Goal: Task Accomplishment & Management: Complete application form

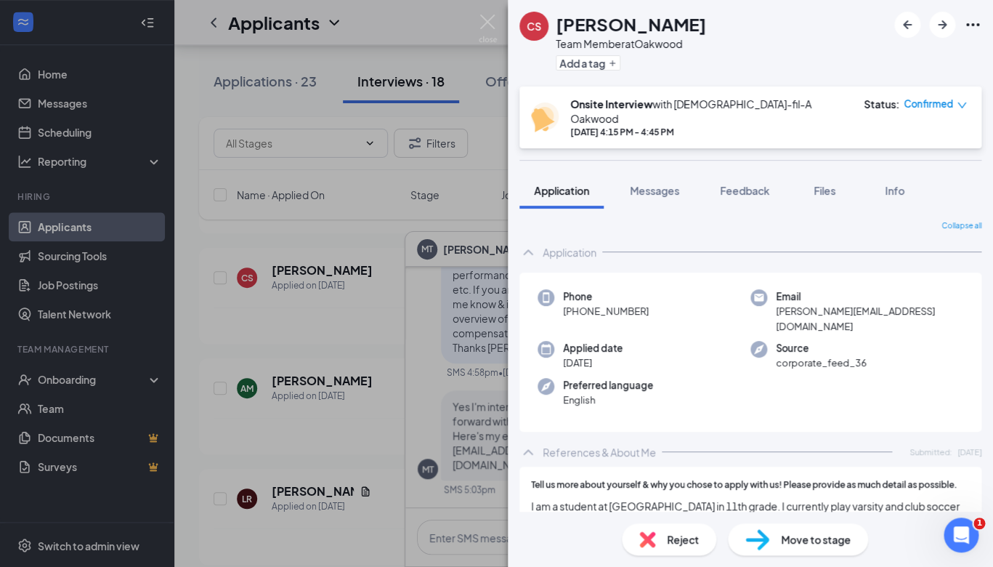
scroll to position [218, 0]
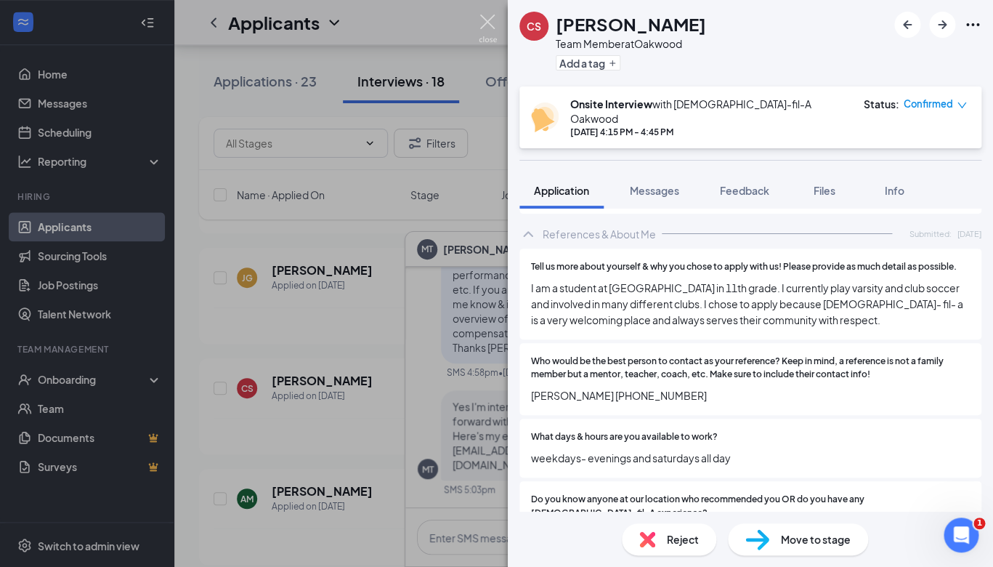
click at [487, 20] on img at bounding box center [488, 29] width 18 height 28
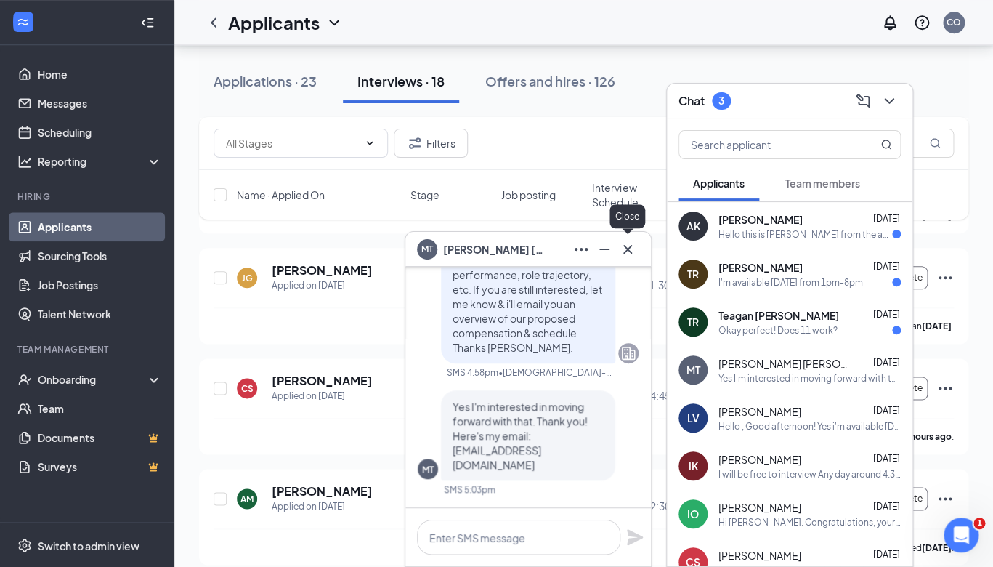
click at [624, 253] on icon "Cross" at bounding box center [627, 248] width 17 height 17
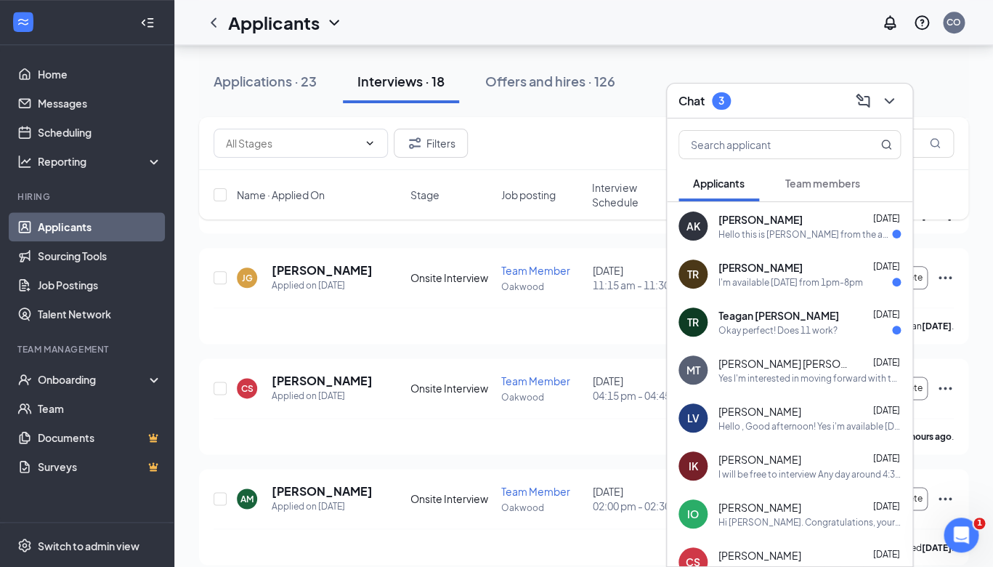
click at [763, 330] on div "Okay perfect! Does 11 work?" at bounding box center [777, 330] width 119 height 12
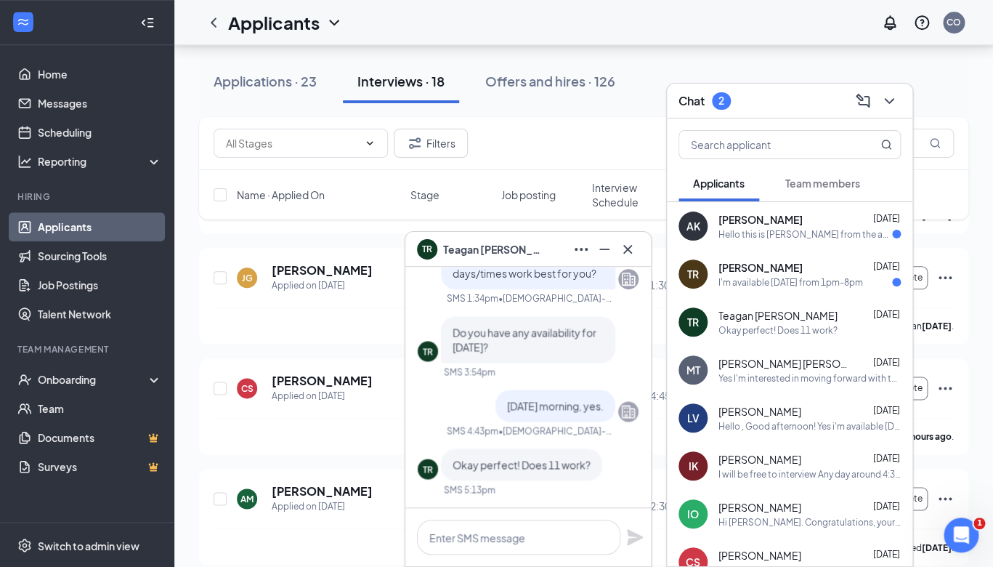
click at [750, 283] on div "I'm available [DATE] from 1pm-8pm" at bounding box center [790, 282] width 145 height 12
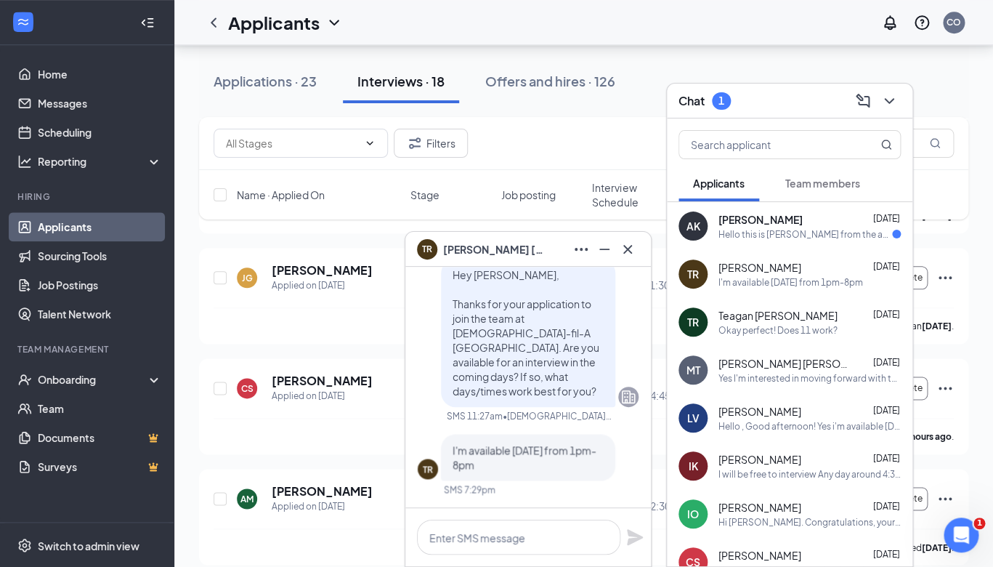
click at [767, 232] on div "Hello this is [PERSON_NAME] from the application what are the next steps?" at bounding box center [805, 234] width 174 height 12
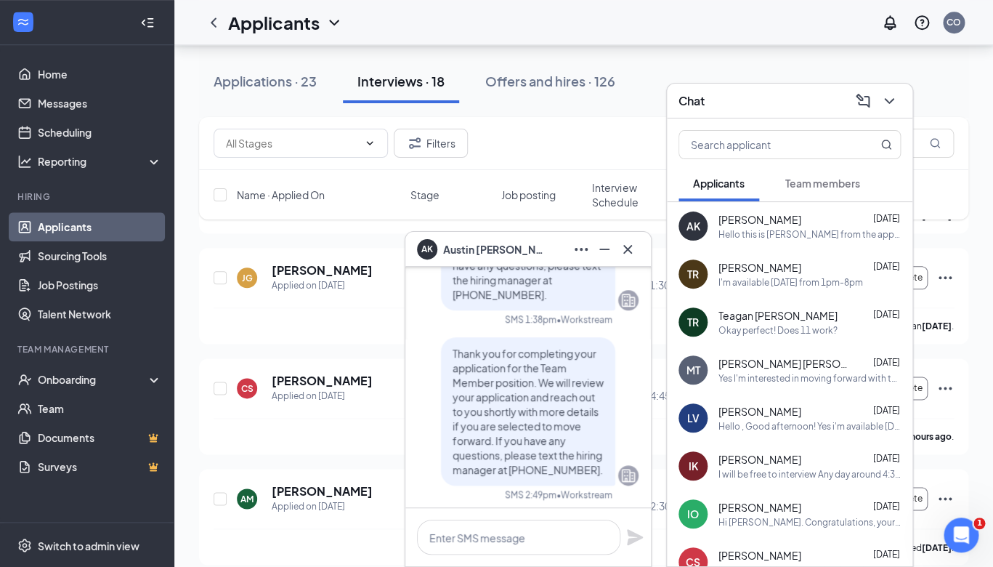
scroll to position [-91, 0]
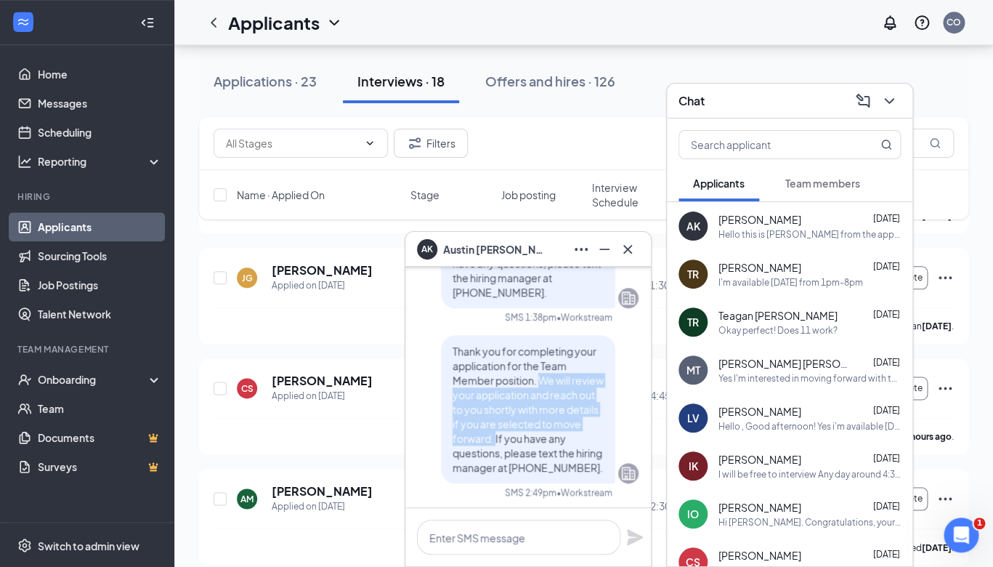
drag, startPoint x: 540, startPoint y: 364, endPoint x: 537, endPoint y: 424, distance: 60.4
click at [537, 424] on span "Thank you for completing your application for the Team Member position. We will…" at bounding box center [528, 408] width 151 height 129
copy span "We will review your application and reach out to you shortly with more details …"
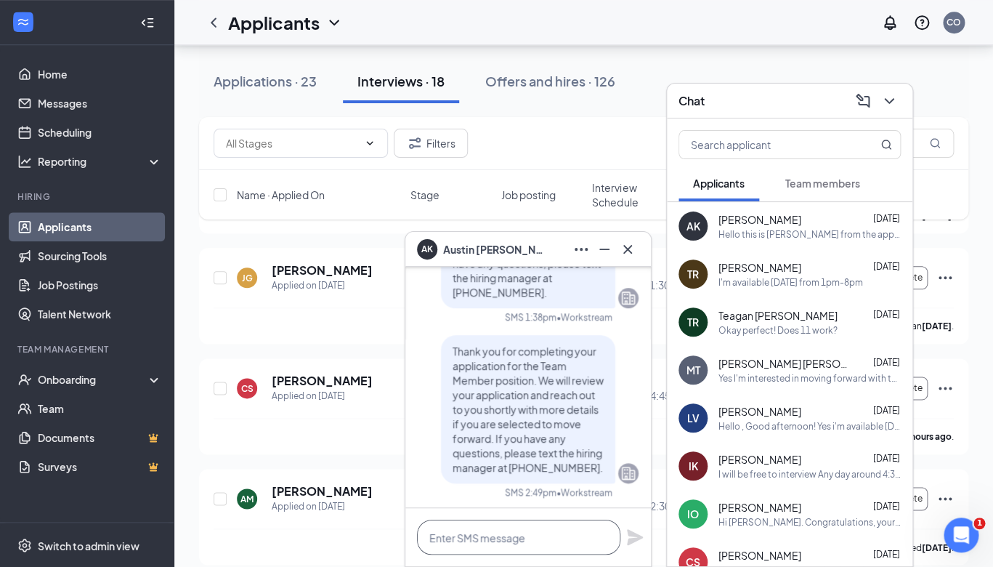
click at [516, 543] on textarea at bounding box center [518, 536] width 203 height 35
paste textarea "We will review your application and reach out to you shortly with more details …"
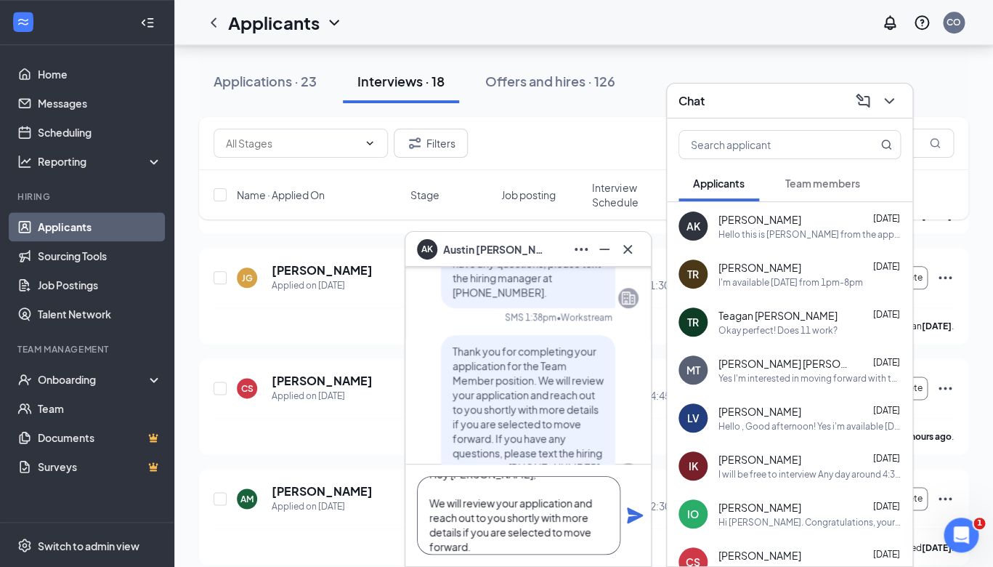
scroll to position [31, 0]
type textarea "Hey [PERSON_NAME], We will review your application and reach out to you shortly…"
click at [633, 516] on icon "Plane" at bounding box center [635, 515] width 16 height 16
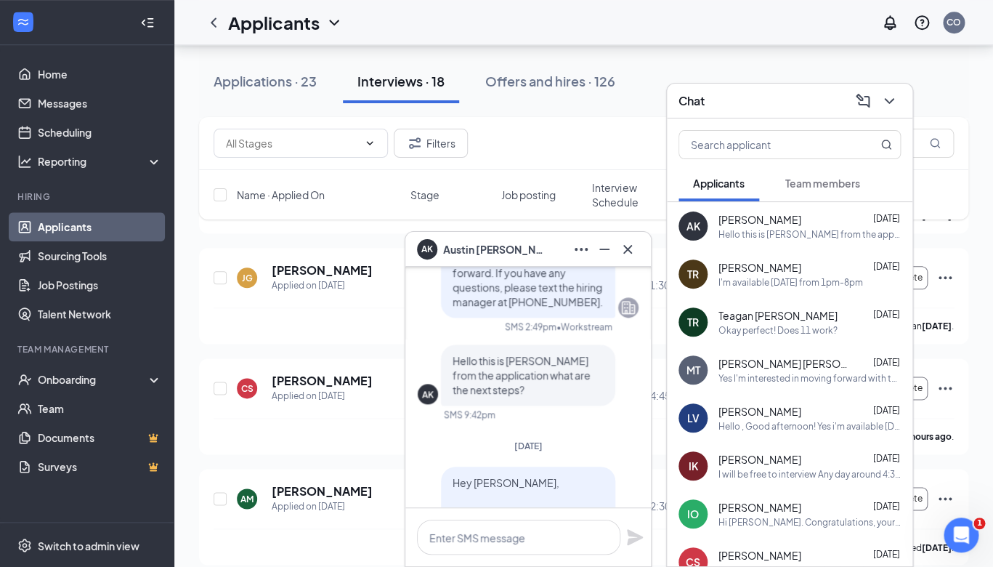
scroll to position [0, 0]
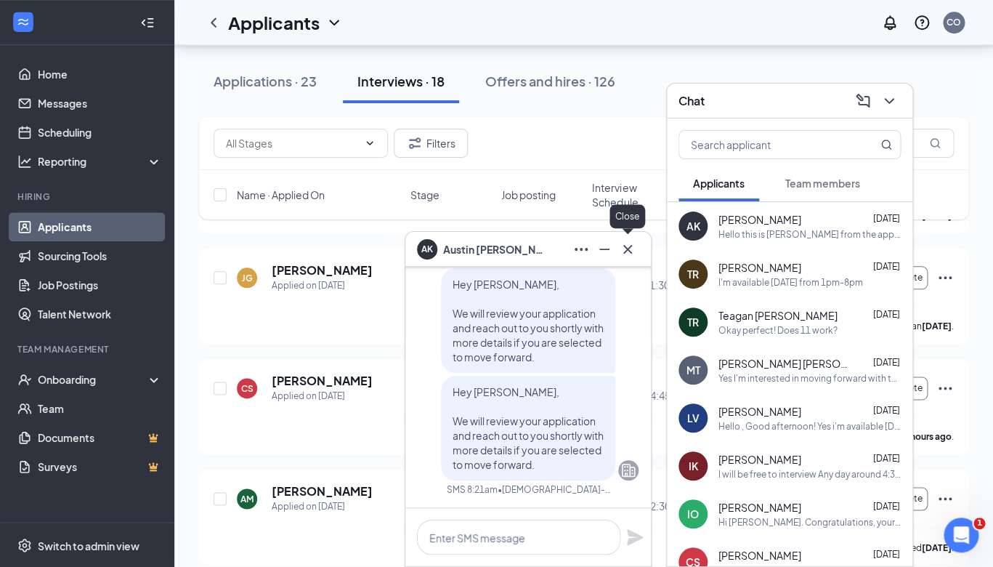
click at [634, 250] on icon "Cross" at bounding box center [627, 248] width 17 height 17
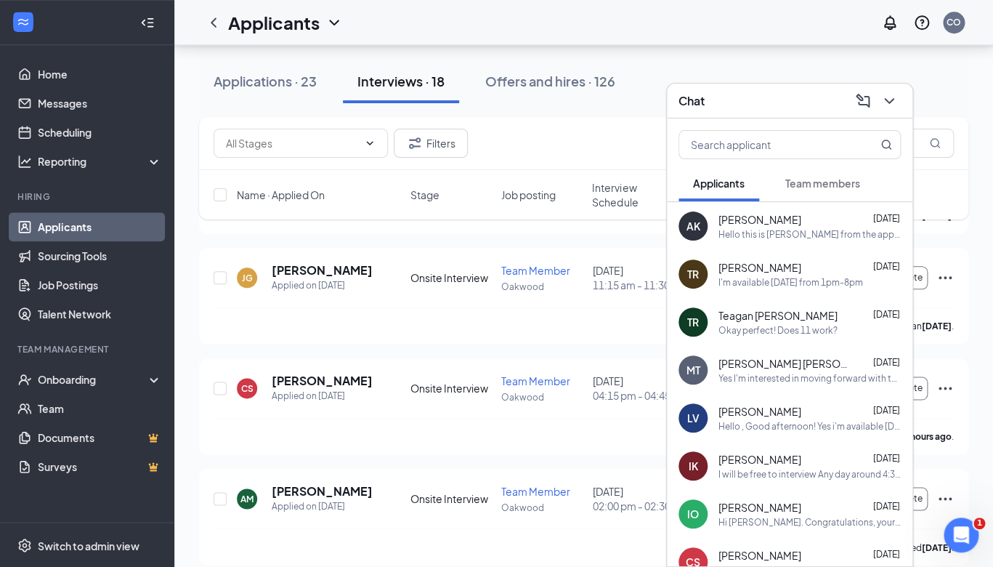
click at [782, 418] on div "Lesli Vilchiz Aug 26 Hello , Good afternoon! Yes i'm available on Friday at 4 PM" at bounding box center [809, 418] width 182 height 28
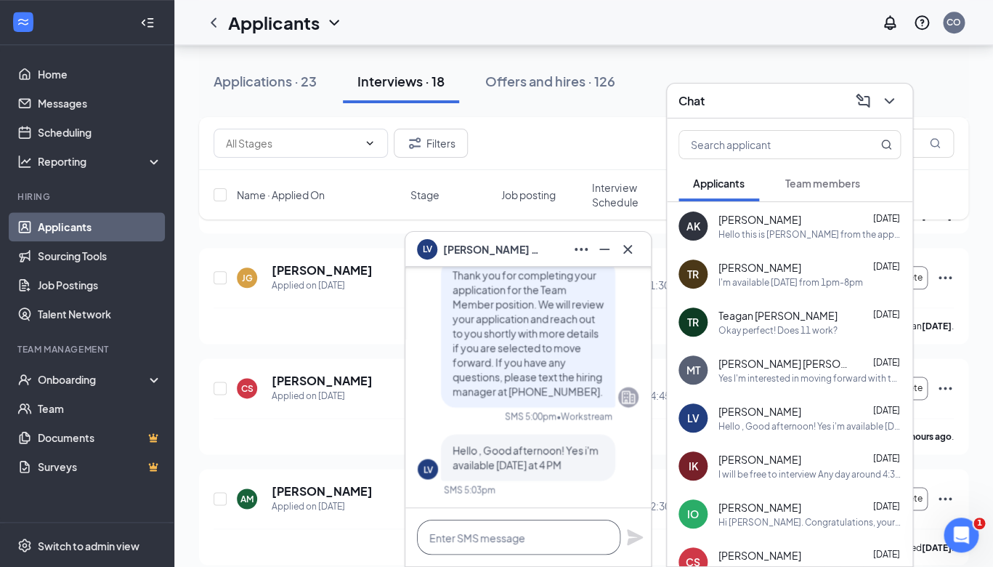
click at [508, 533] on textarea at bounding box center [518, 536] width 203 height 35
click at [893, 104] on icon "ChevronDown" at bounding box center [888, 100] width 17 height 17
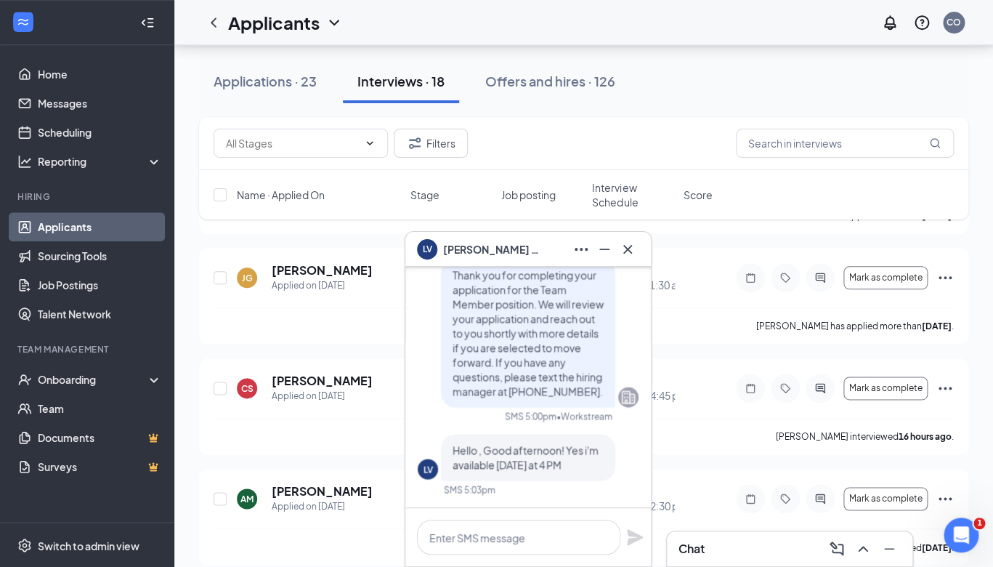
click at [754, 548] on div "Chat" at bounding box center [789, 548] width 222 height 23
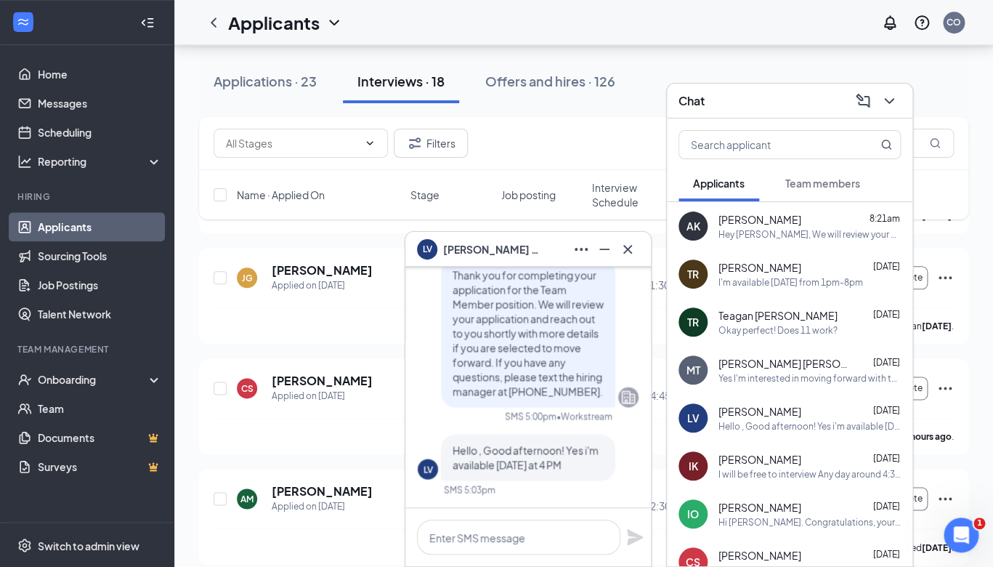
click at [811, 193] on button "Team members" at bounding box center [823, 183] width 104 height 36
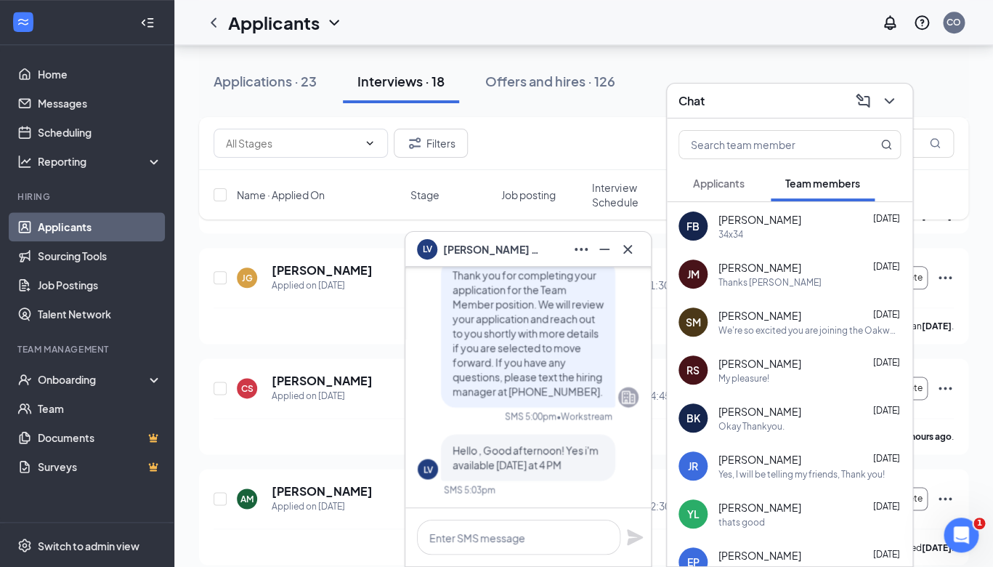
click at [790, 280] on div "Thanks [PERSON_NAME]" at bounding box center [809, 282] width 182 height 12
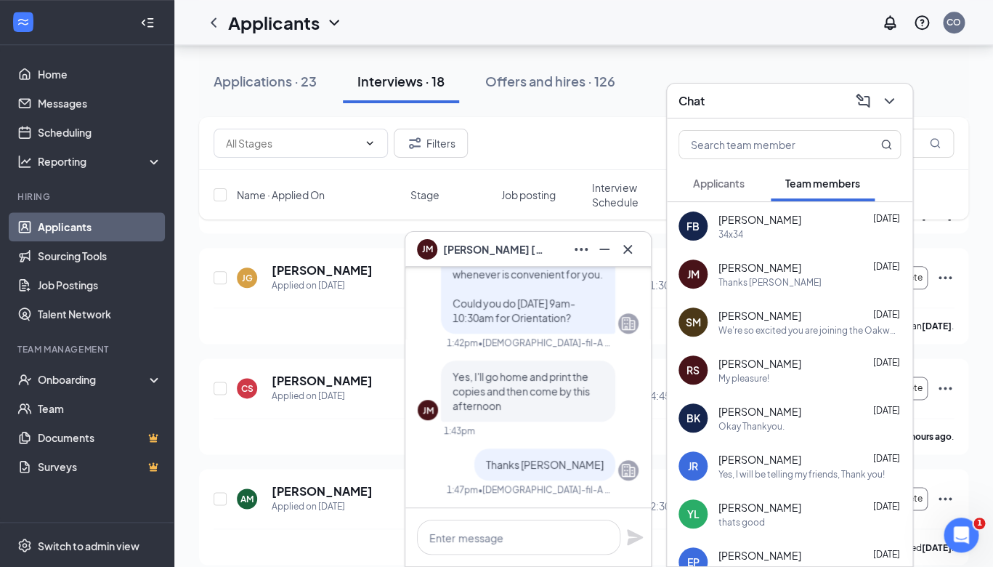
click at [770, 424] on div "Okay Thankyou." at bounding box center [751, 426] width 66 height 12
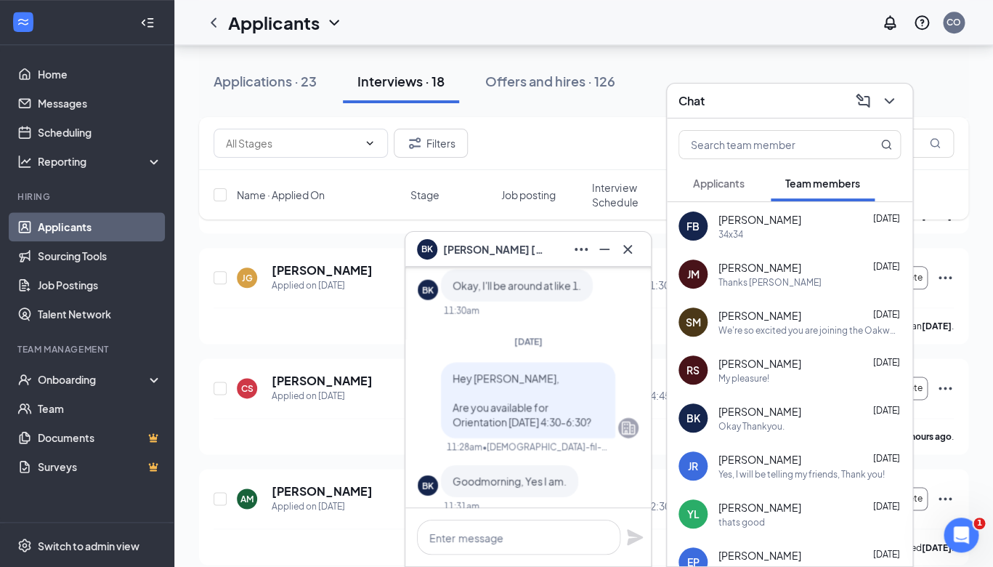
scroll to position [-235, 0]
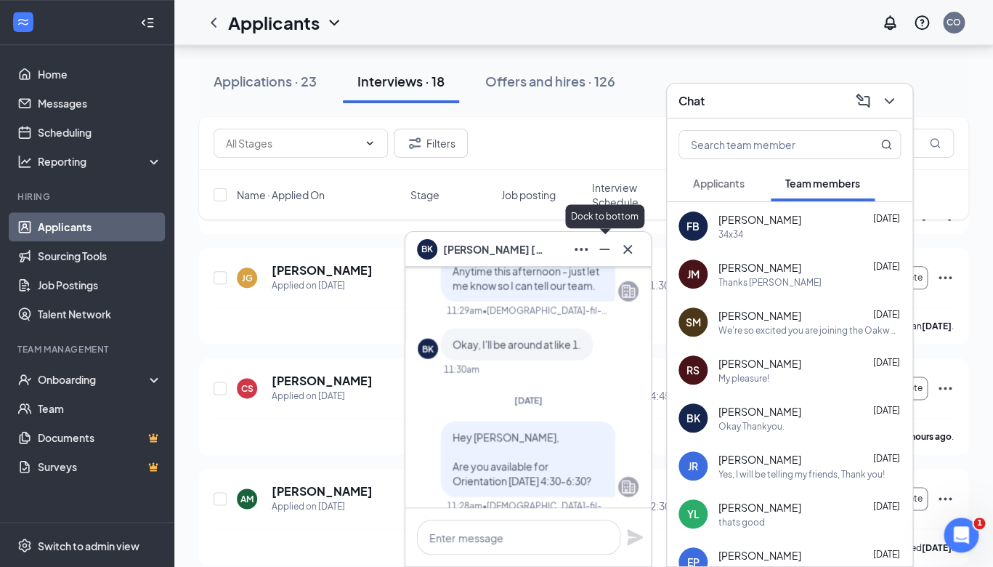
click at [602, 248] on icon "Minimize" at bounding box center [604, 248] width 10 height 1
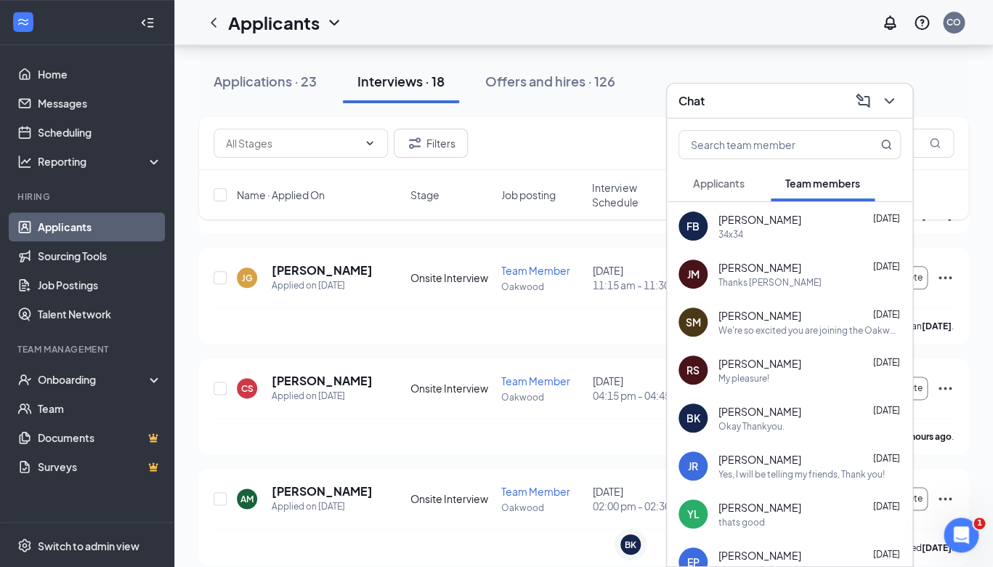
click at [783, 321] on span "[PERSON_NAME]" at bounding box center [759, 315] width 83 height 15
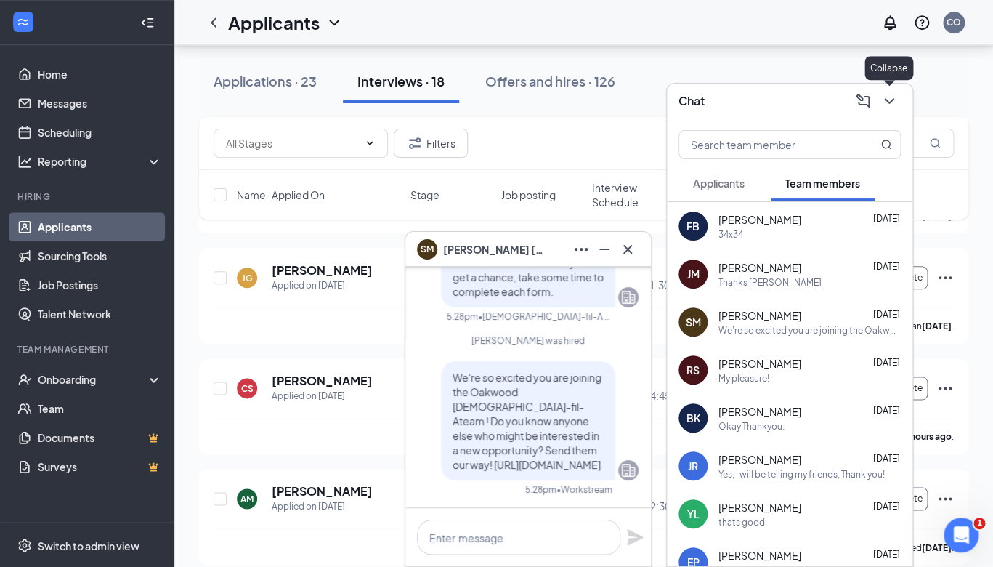
click at [893, 102] on icon "ChevronDown" at bounding box center [888, 100] width 17 height 17
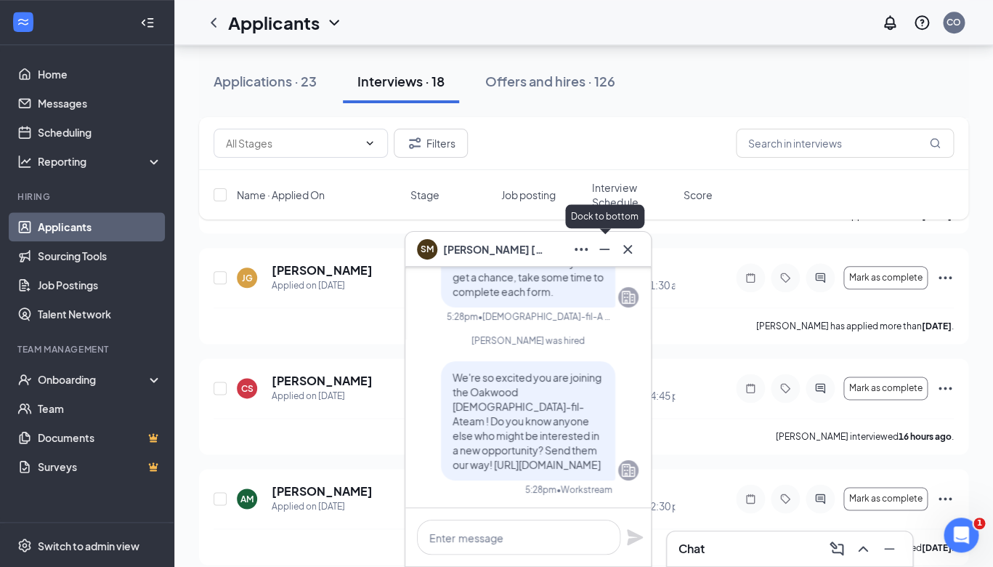
click at [607, 248] on icon "Minimize" at bounding box center [604, 248] width 10 height 1
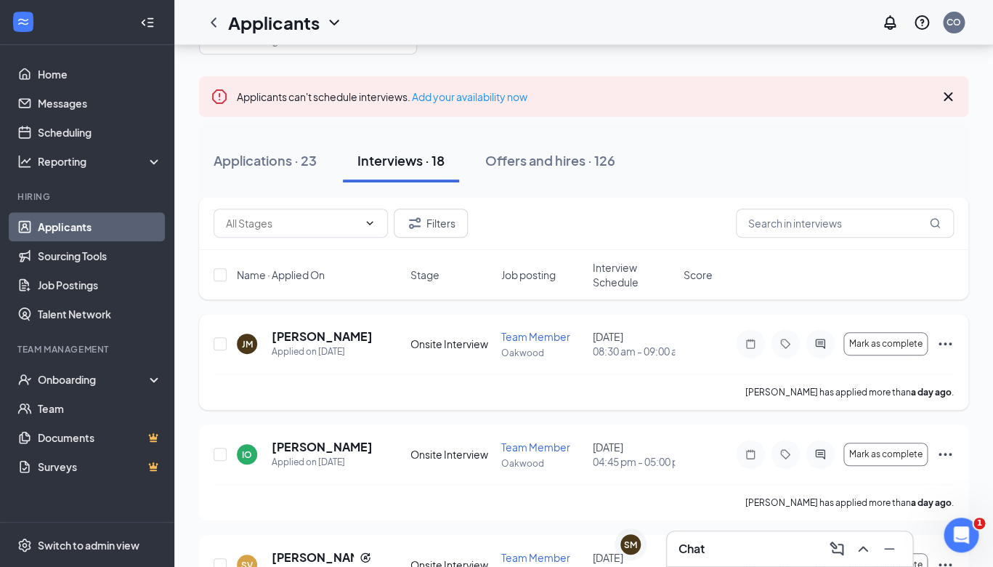
scroll to position [50, 0]
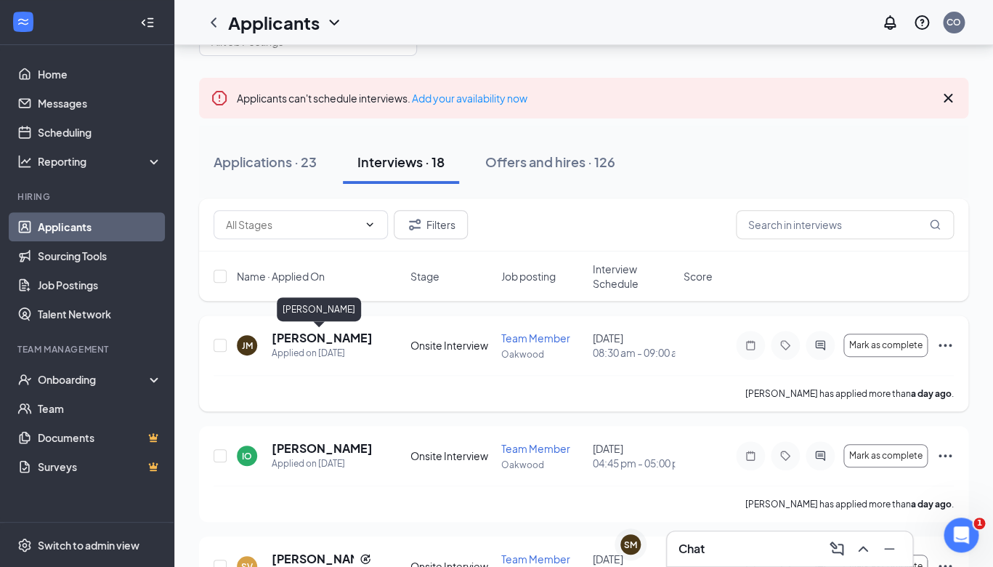
click at [315, 339] on h5 "[PERSON_NAME]" at bounding box center [322, 338] width 100 height 16
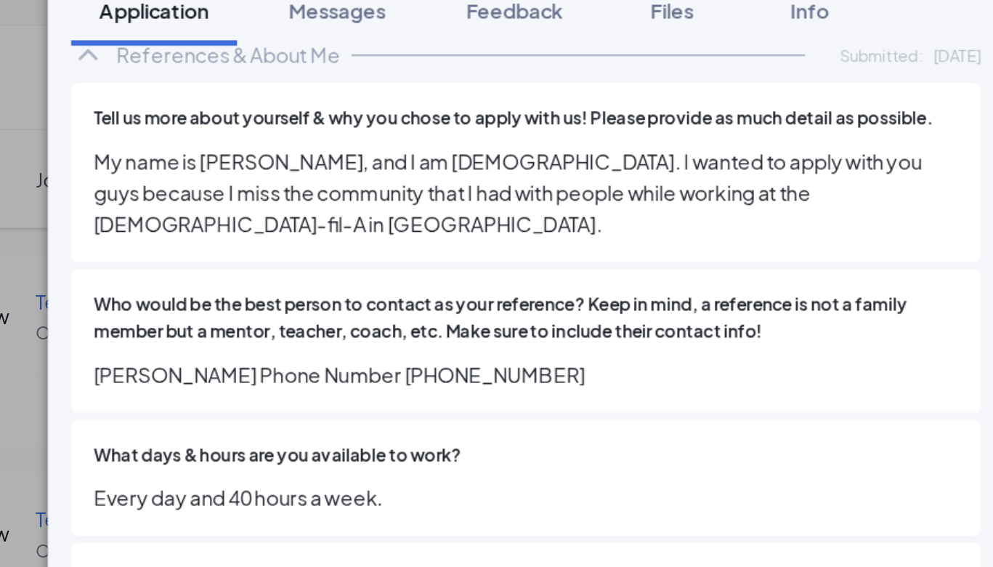
scroll to position [218, 0]
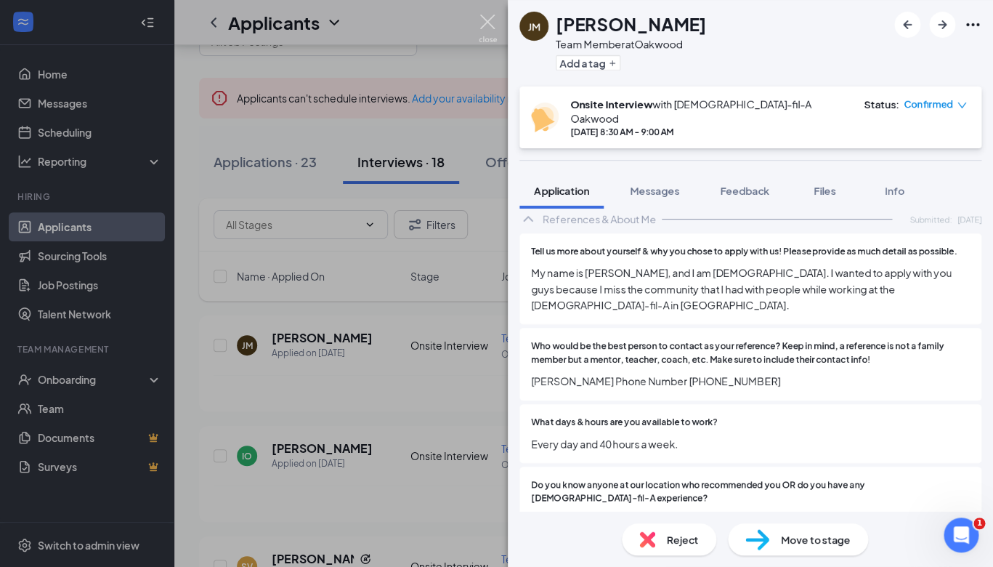
click at [487, 16] on img at bounding box center [488, 29] width 18 height 28
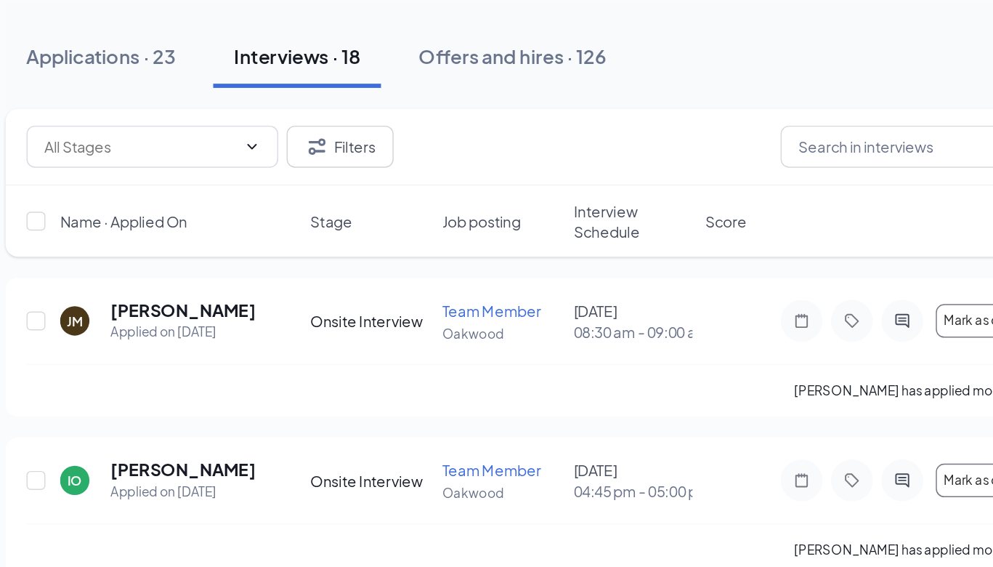
scroll to position [43, 0]
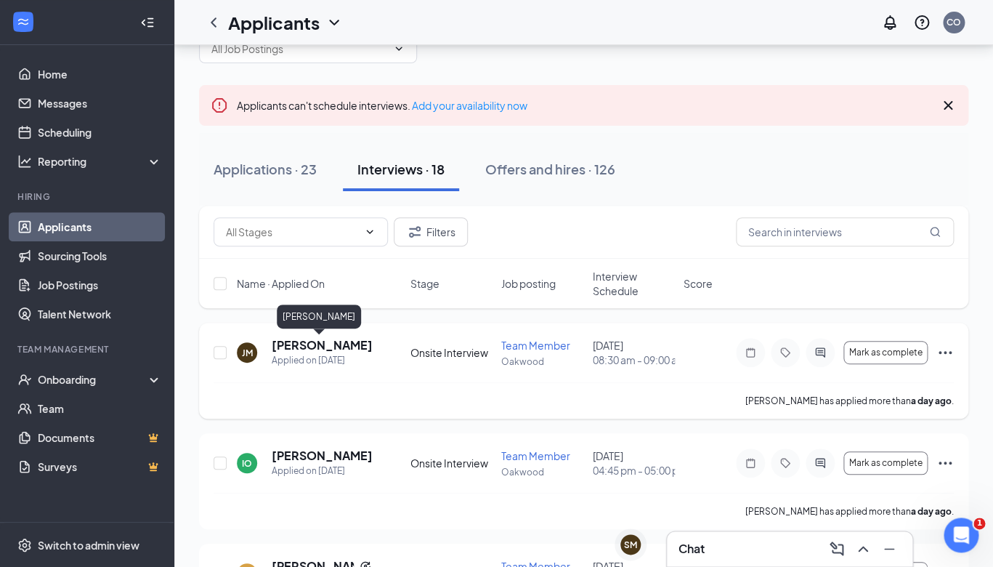
click at [292, 345] on h5 "[PERSON_NAME]" at bounding box center [322, 345] width 100 height 16
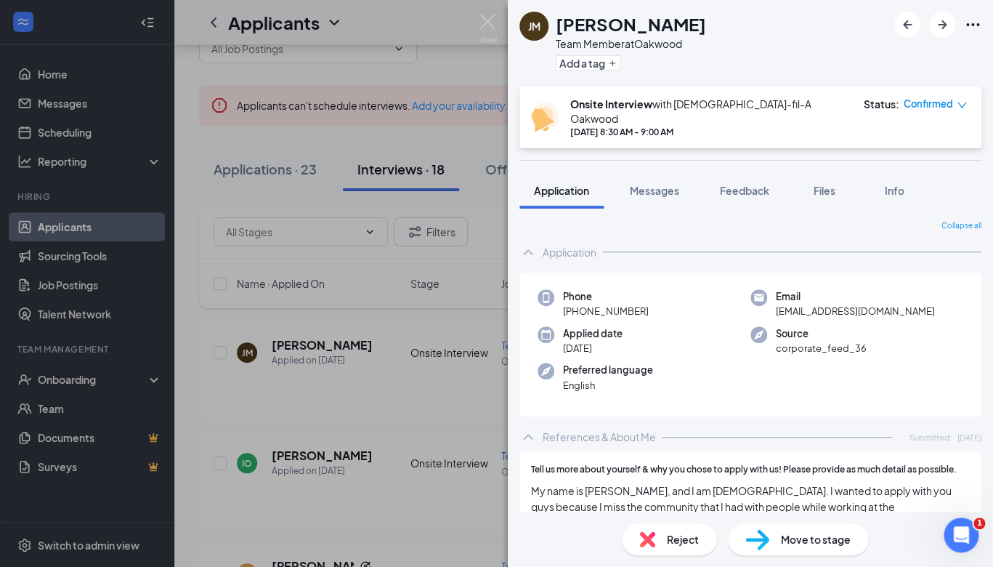
scroll to position [224, 0]
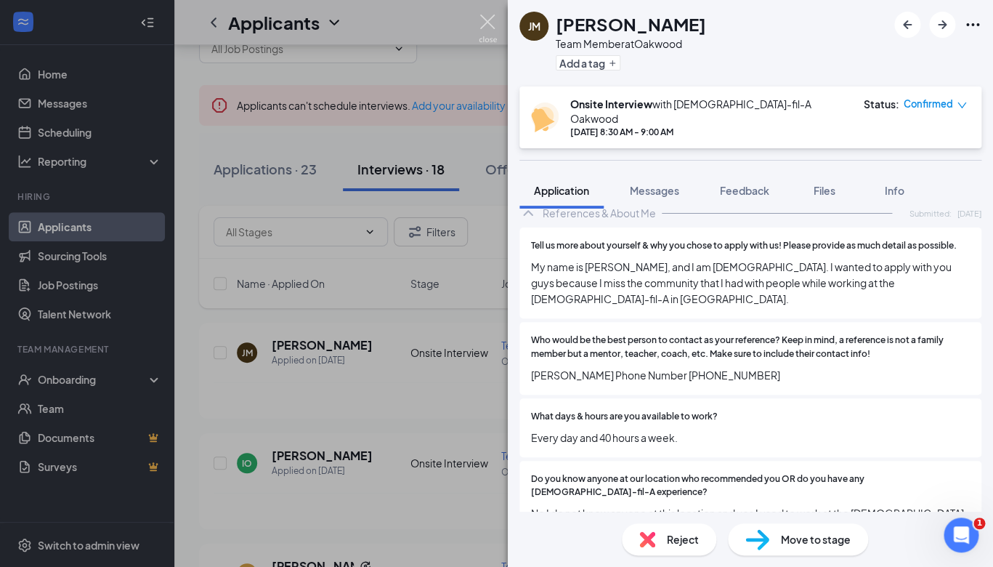
click at [482, 22] on img at bounding box center [488, 29] width 18 height 28
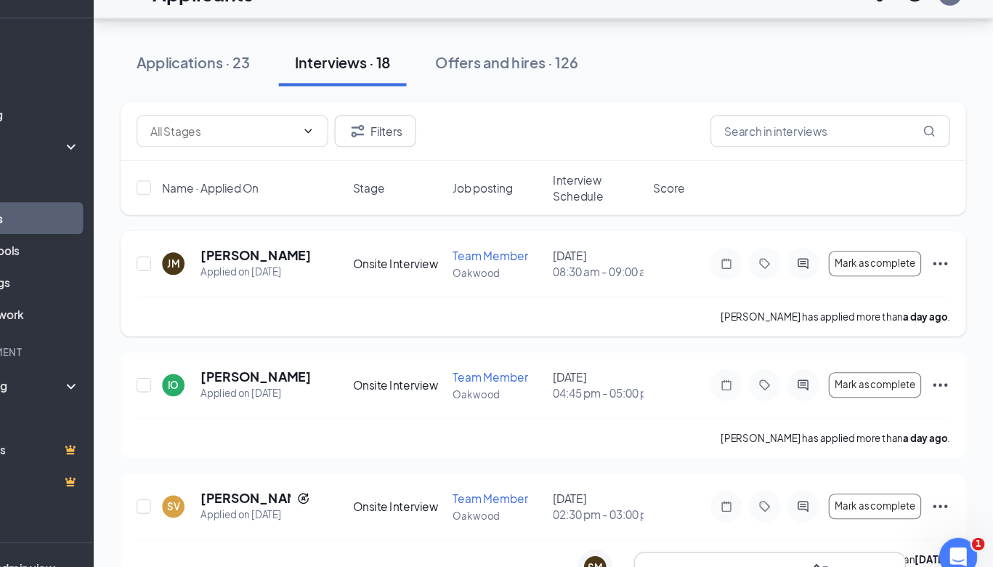
scroll to position [126, 0]
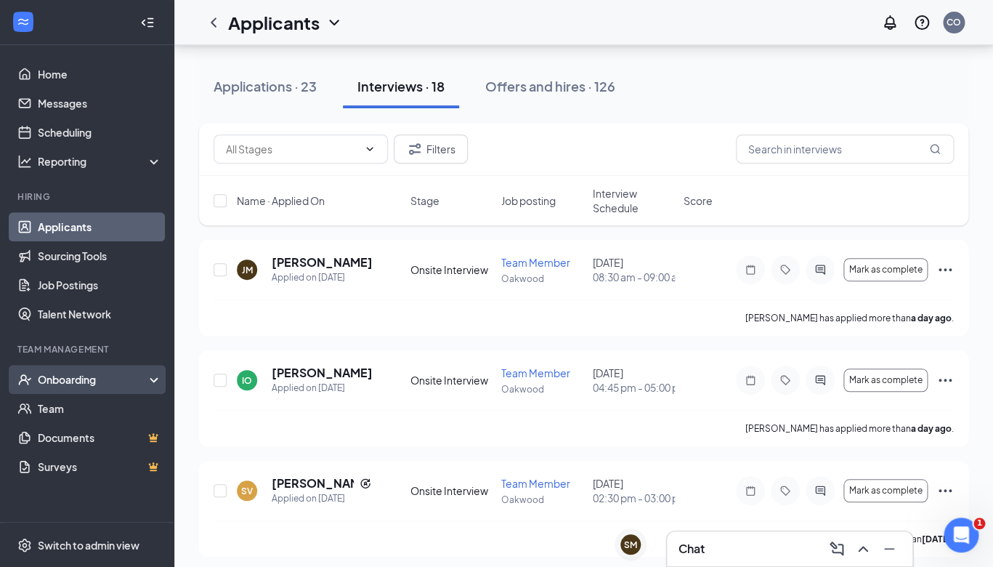
click at [65, 389] on div "Onboarding" at bounding box center [87, 379] width 174 height 29
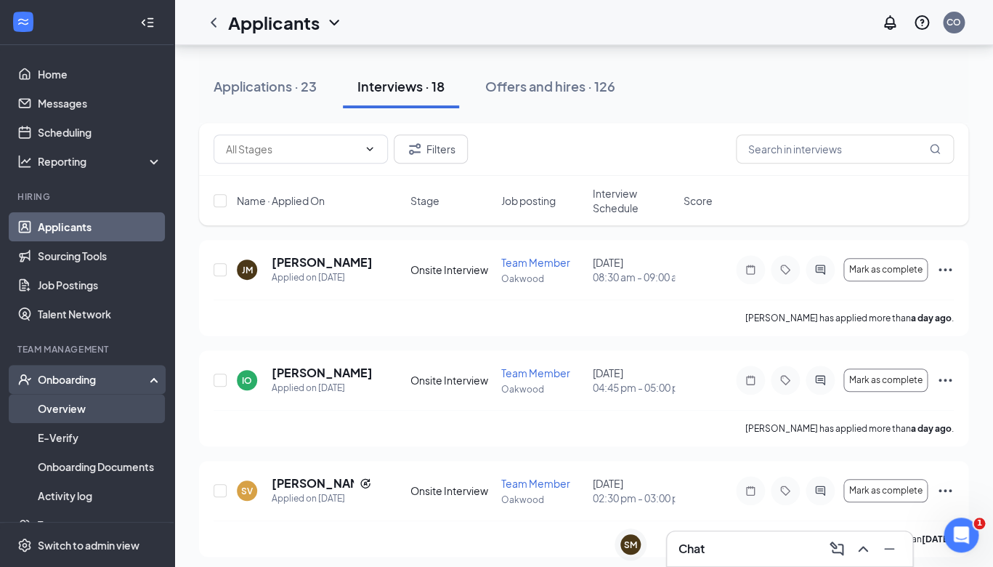
click at [62, 408] on link "Overview" at bounding box center [100, 408] width 124 height 29
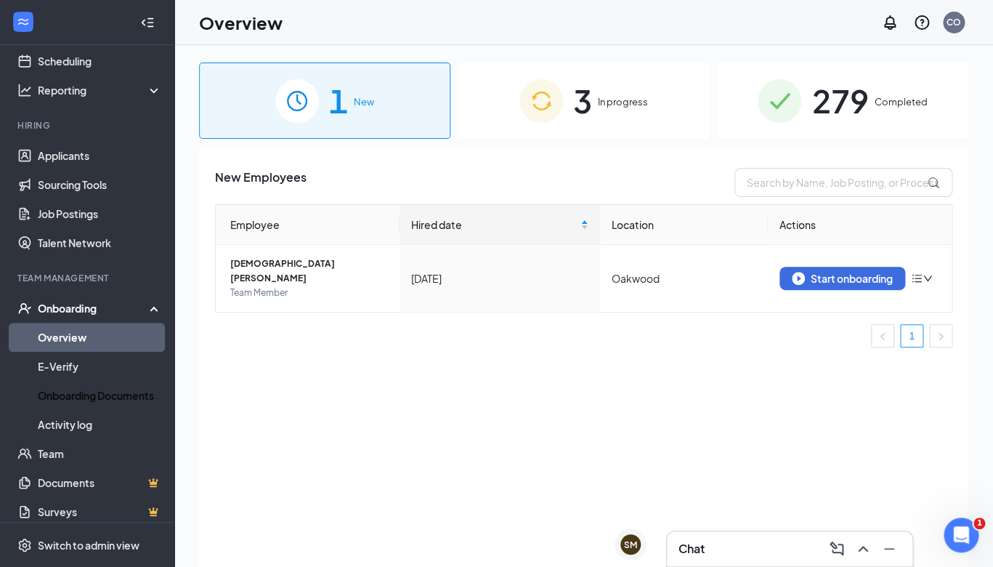
scroll to position [68, 0]
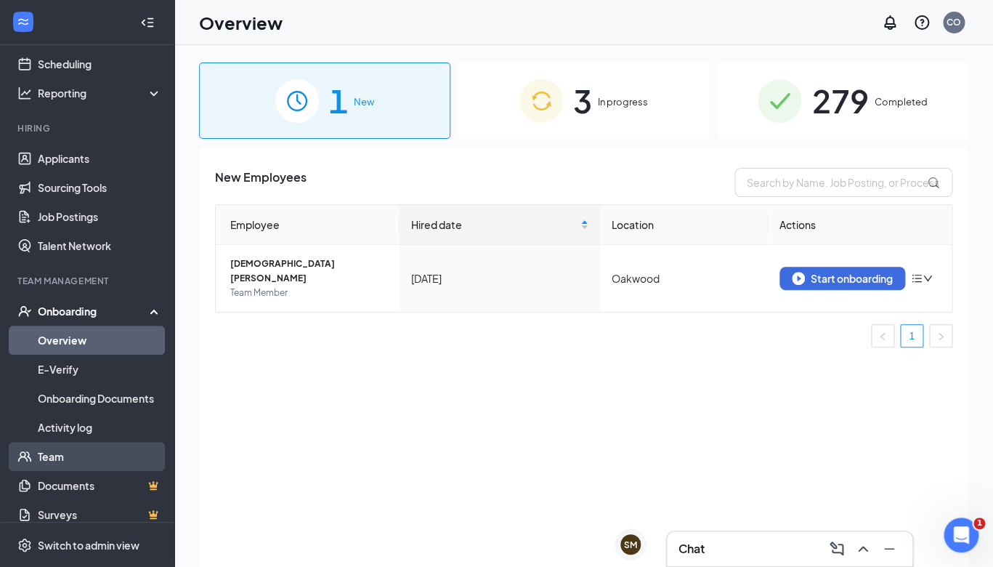
click at [65, 458] on link "Team" at bounding box center [100, 456] width 124 height 29
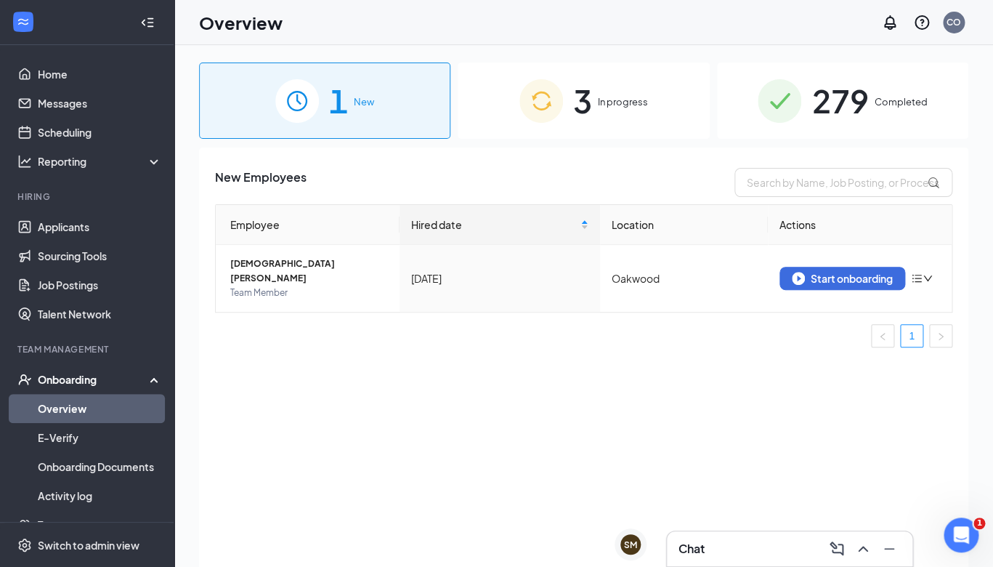
click at [617, 98] on span "In progress" at bounding box center [623, 101] width 50 height 15
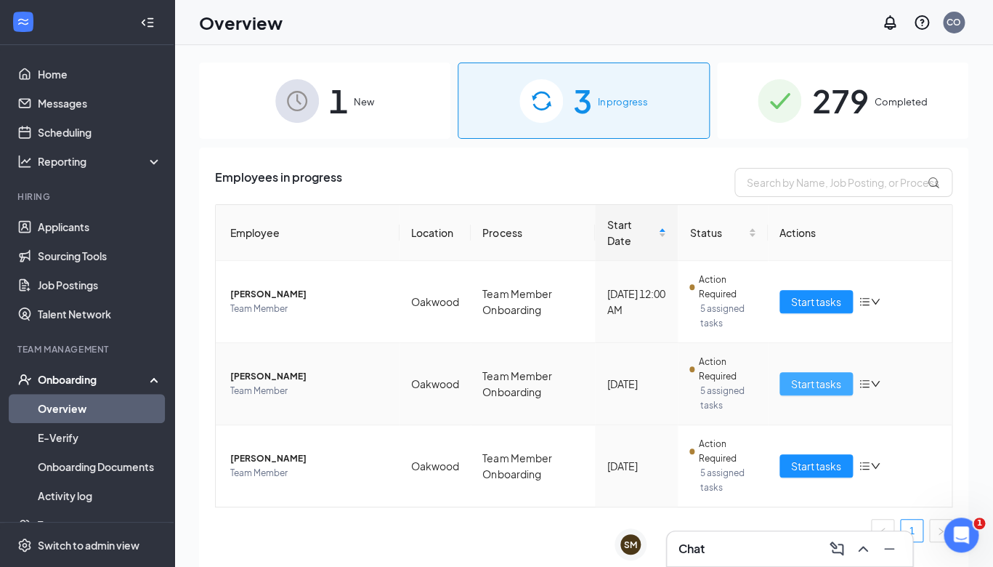
click at [785, 388] on button "Start tasks" at bounding box center [815, 383] width 73 height 23
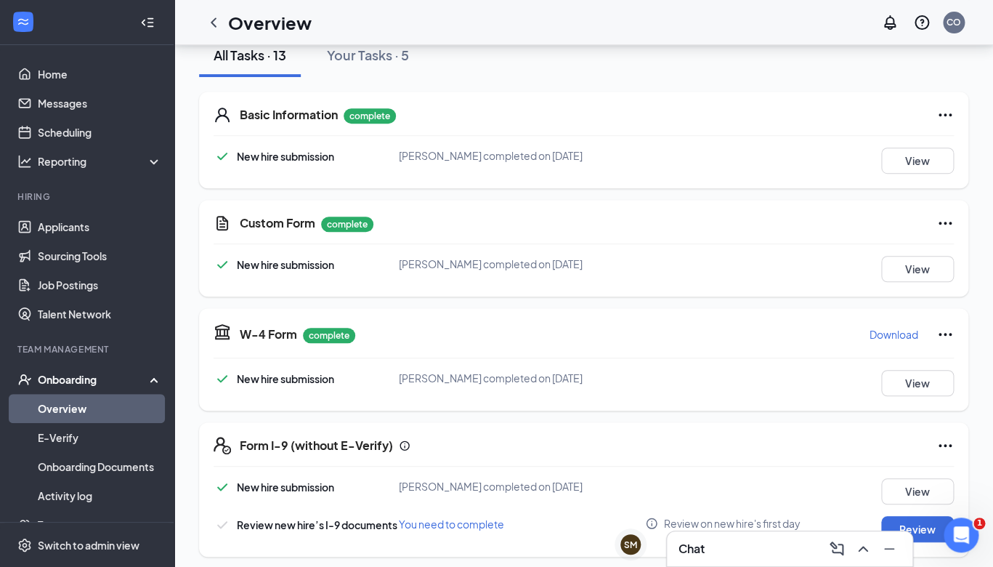
scroll to position [285, 0]
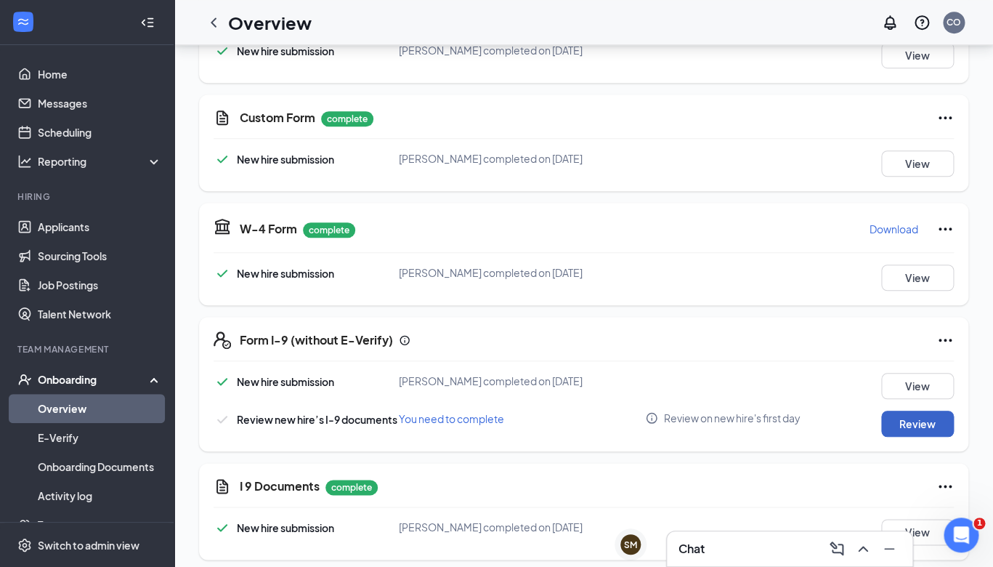
click at [917, 426] on button "Review" at bounding box center [917, 423] width 73 height 26
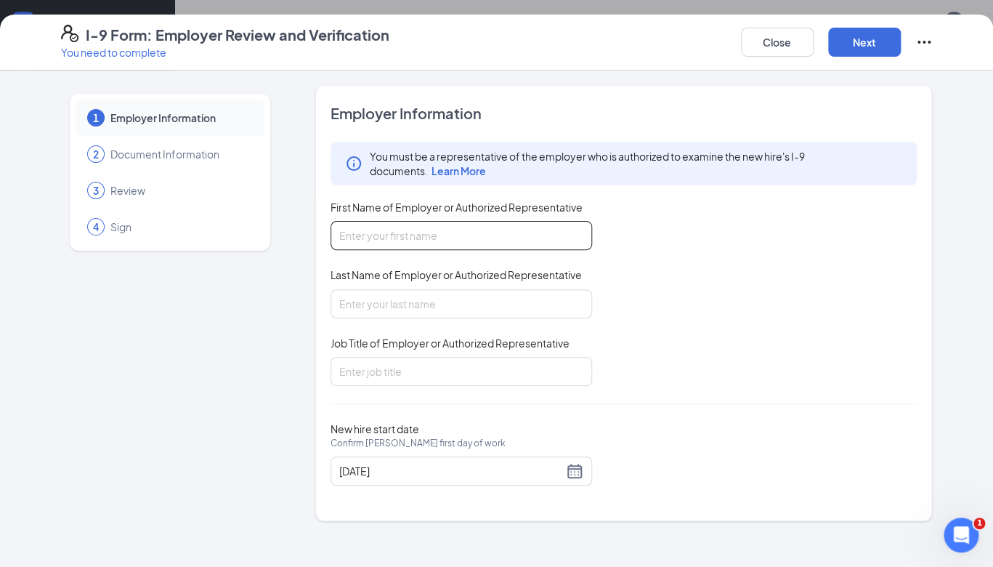
click at [397, 232] on input "First Name of Employer or Authorized Representative" at bounding box center [460, 235] width 261 height 29
type input "Drew"
type input "Turner"
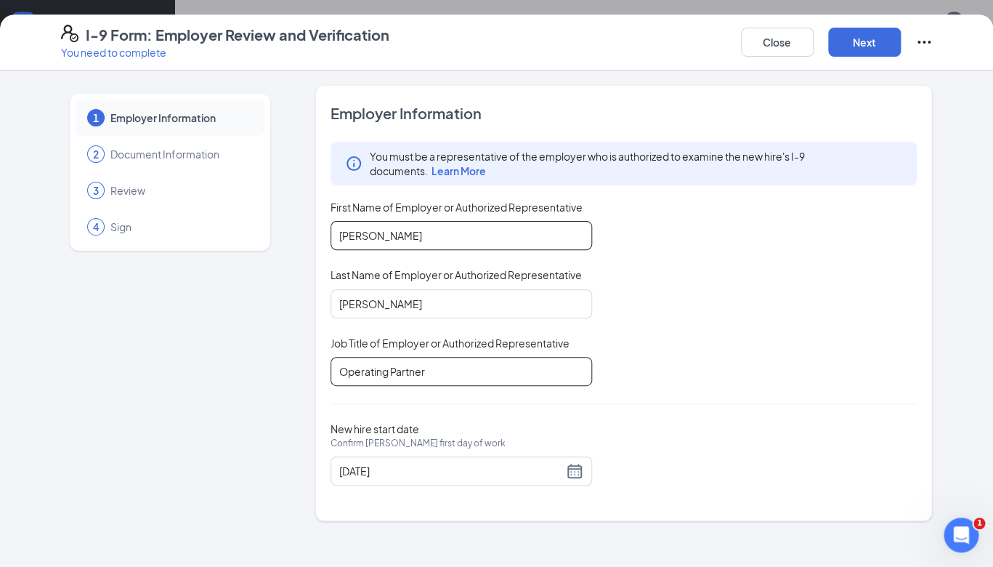
type input "Operating Partner"
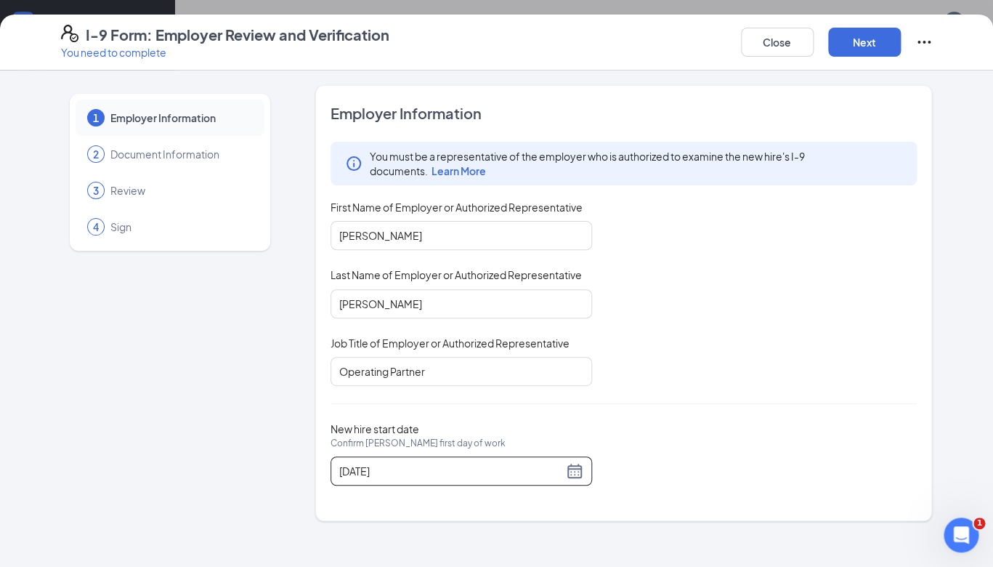
click at [677, 365] on div "You must be a representative of the employer who is authorized to examine the n…" at bounding box center [623, 264] width 587 height 244
click at [575, 471] on div "08/28/2025" at bounding box center [461, 470] width 244 height 17
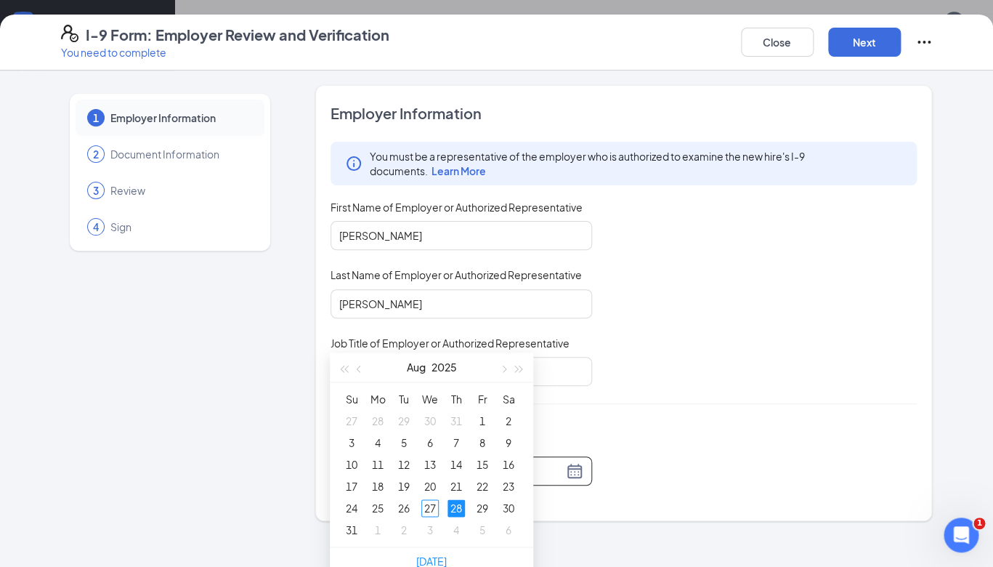
scroll to position [431, 0]
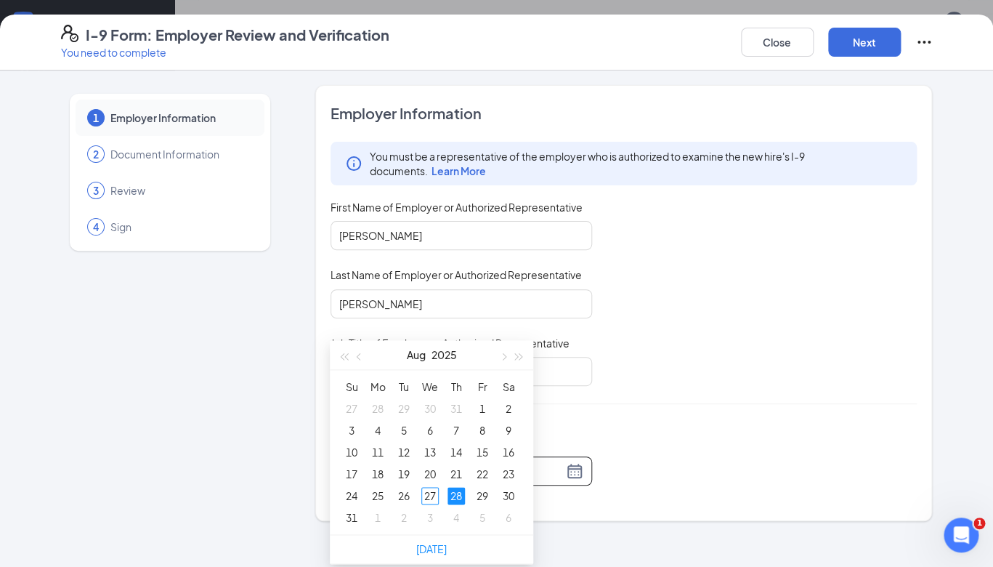
click at [457, 496] on div "28" at bounding box center [455, 495] width 17 height 17
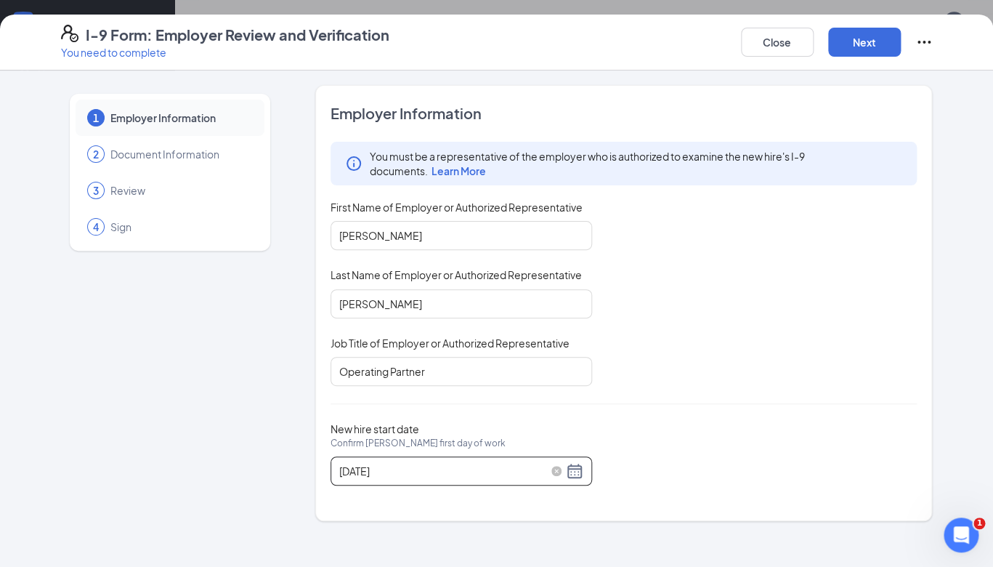
click at [458, 476] on input "08/28/2025" at bounding box center [451, 471] width 224 height 16
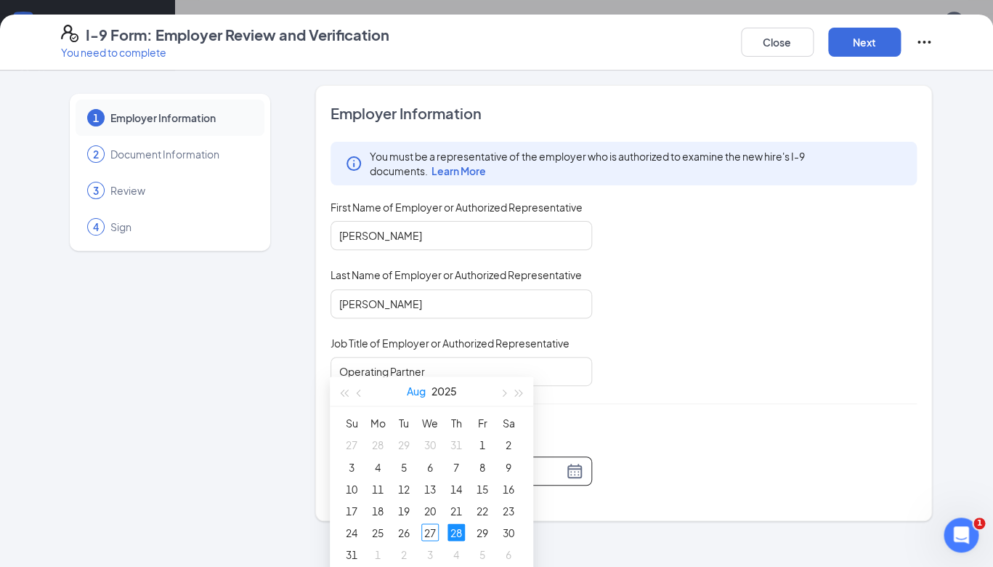
scroll to position [539, 0]
type input "08/27/2025"
click at [429, 536] on div "27" at bounding box center [429, 534] width 17 height 17
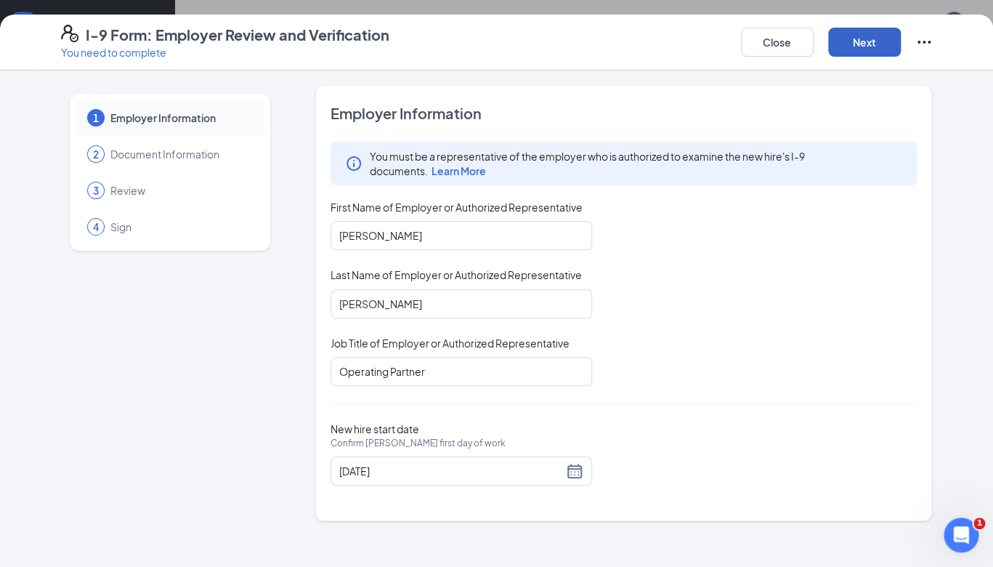
click at [861, 38] on button "Next" at bounding box center [864, 42] width 73 height 29
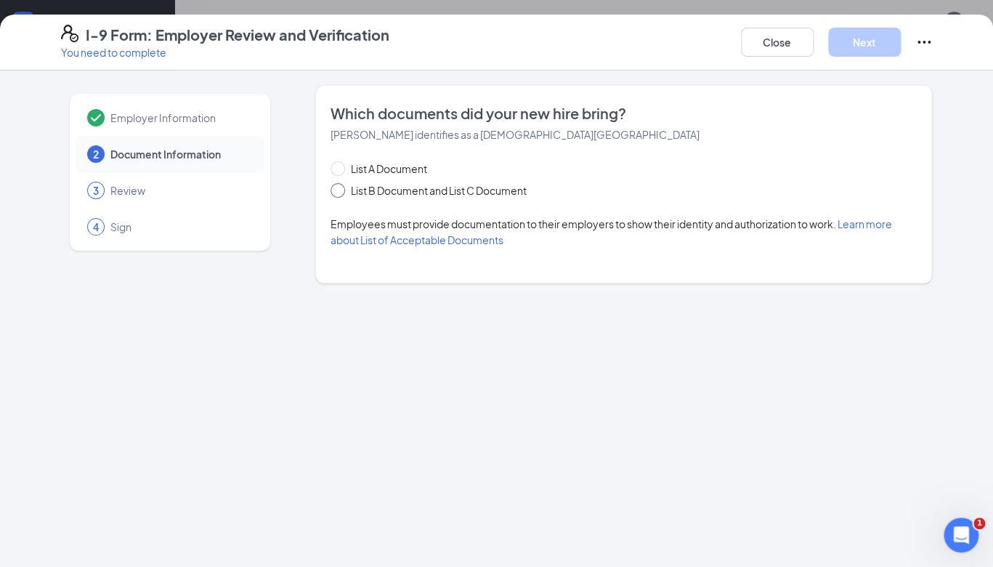
click at [339, 193] on input "List B Document and List C Document" at bounding box center [335, 188] width 10 height 10
radio input "true"
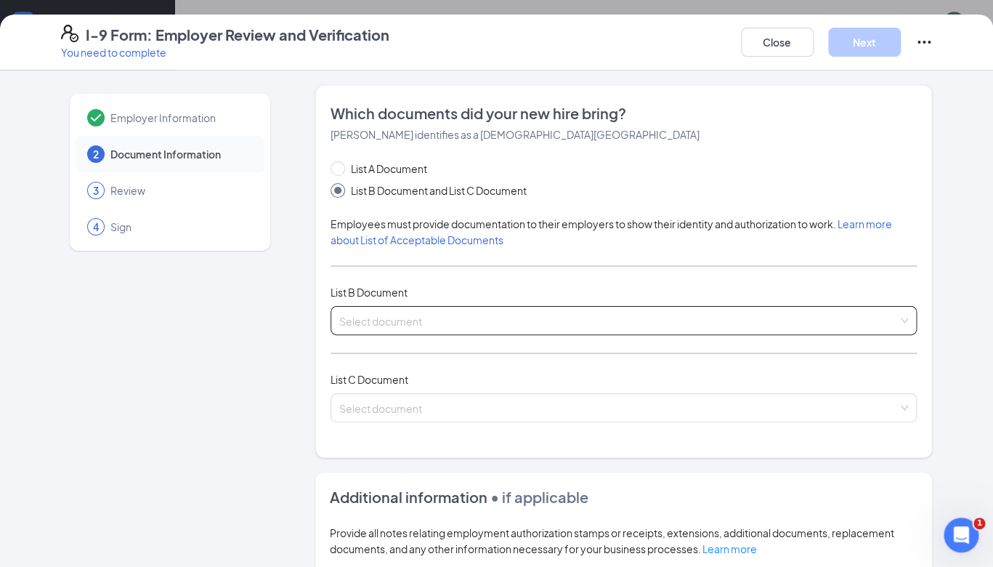
click at [437, 314] on input "search" at bounding box center [618, 318] width 559 height 22
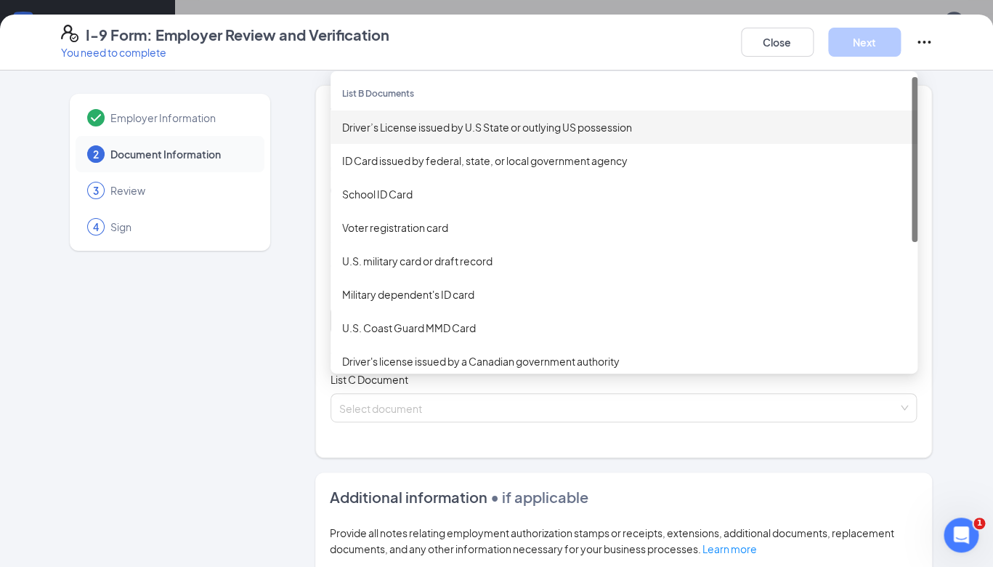
click at [463, 126] on div "Driver’s License issued by U.S State or outlying US possession" at bounding box center [624, 127] width 564 height 16
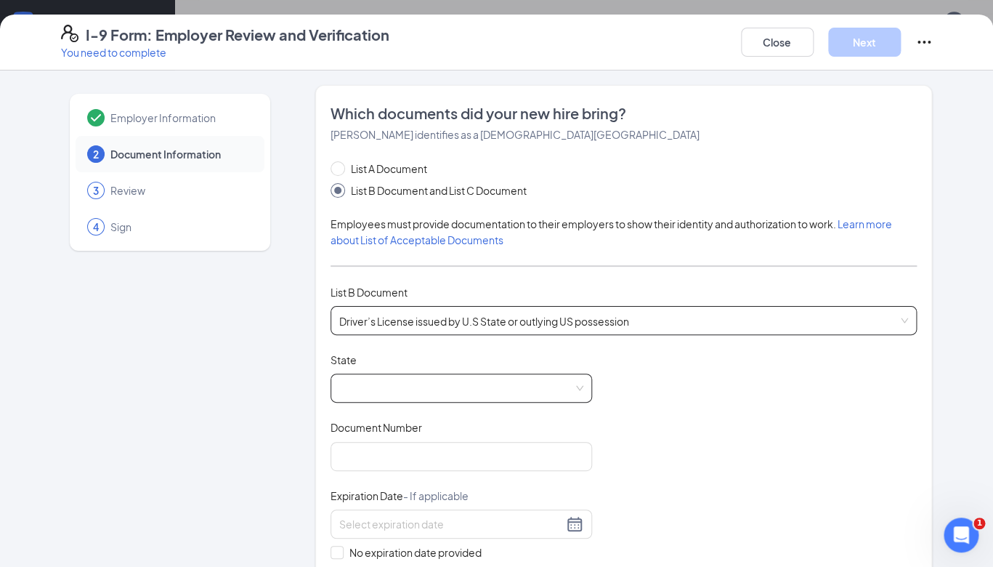
click at [395, 385] on span at bounding box center [461, 388] width 244 height 28
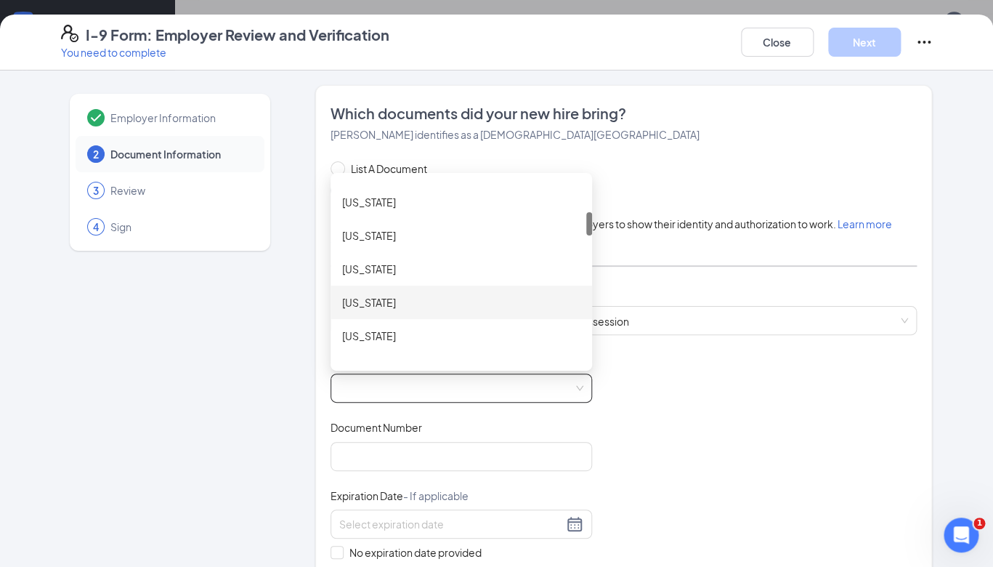
click at [381, 301] on div "Georgia" at bounding box center [461, 302] width 238 height 16
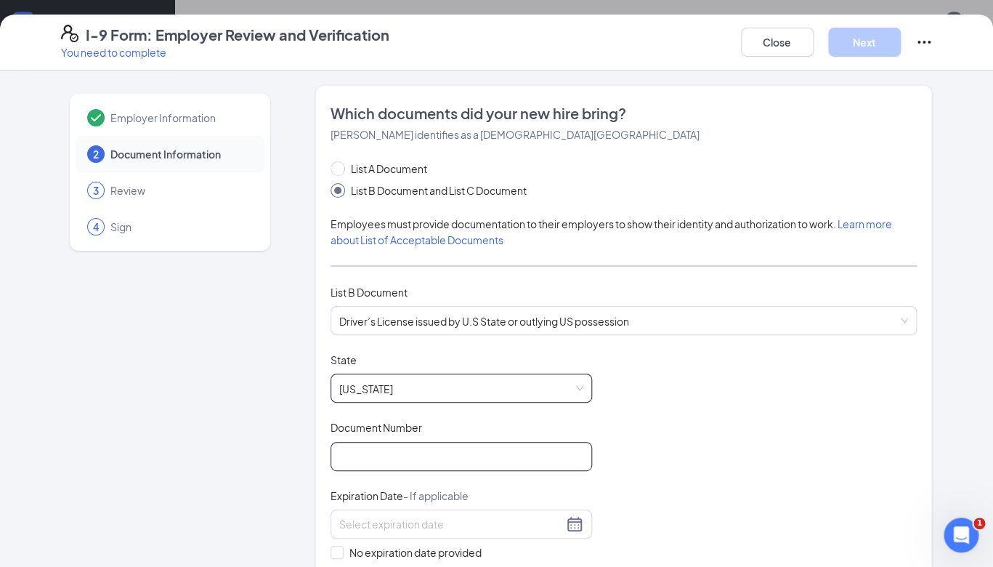
click at [394, 461] on input "Document Number" at bounding box center [460, 456] width 261 height 29
type input "070646098"
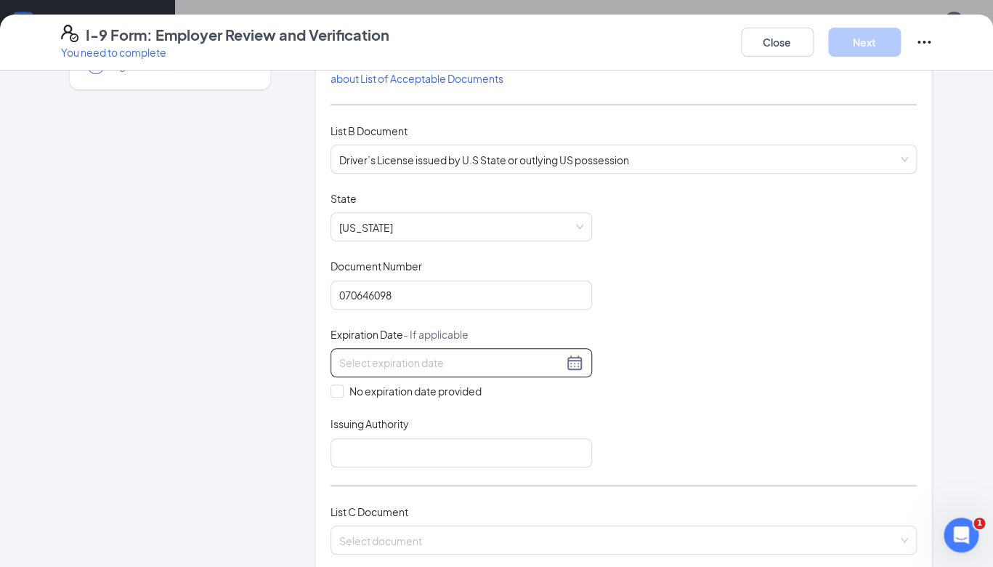
scroll to position [160, 0]
click at [575, 366] on div at bounding box center [461, 363] width 244 height 17
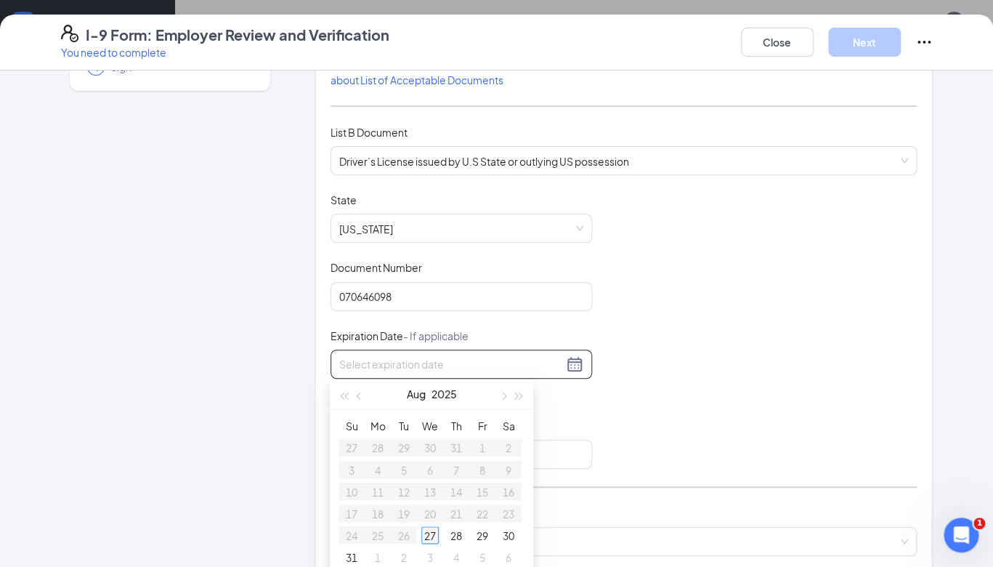
type input "08/27/2025"
click at [649, 328] on div "Document Title Driver’s License issued by U.S State or outlying US possession S…" at bounding box center [623, 330] width 587 height 276
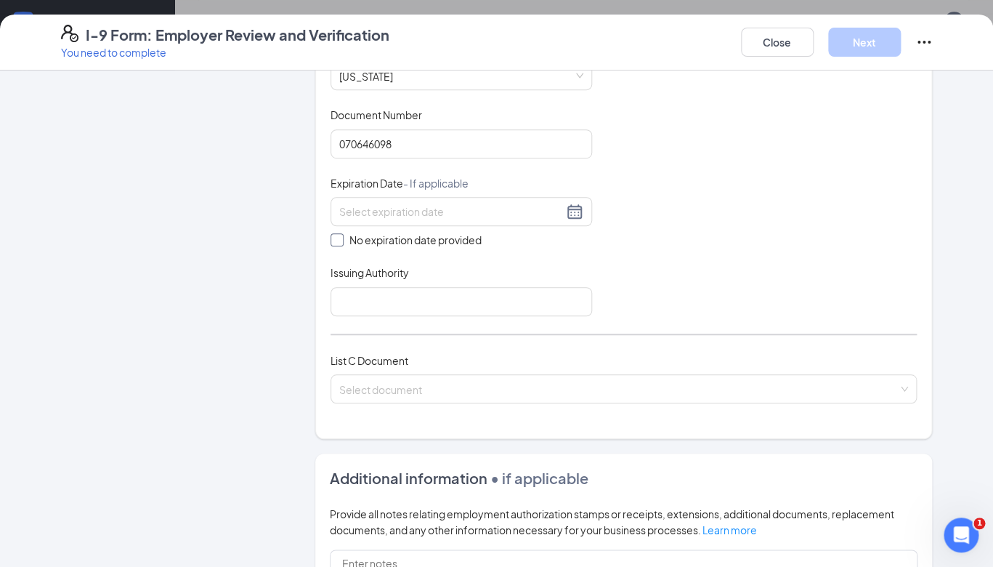
scroll to position [309, 0]
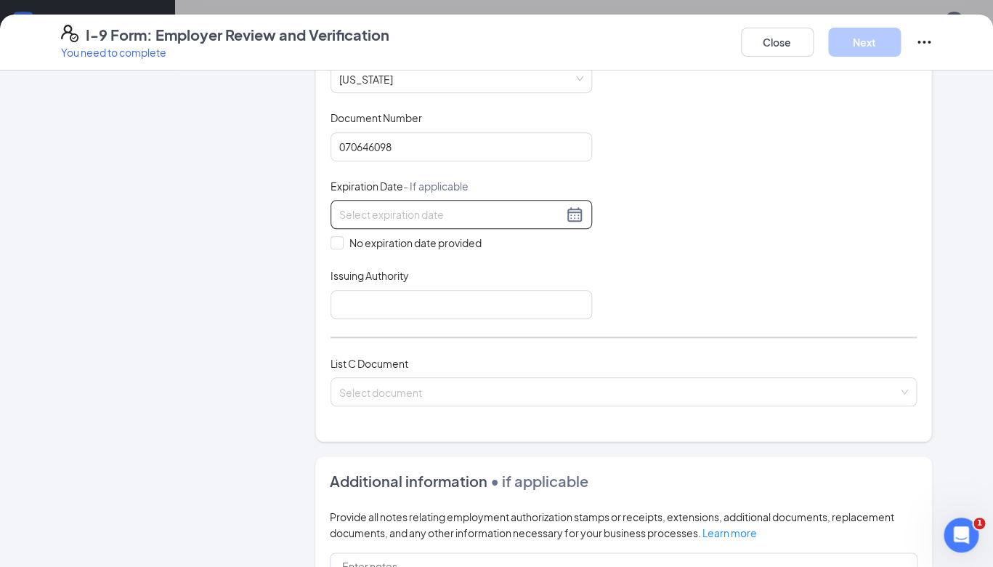
click at [425, 213] on input at bounding box center [451, 214] width 224 height 16
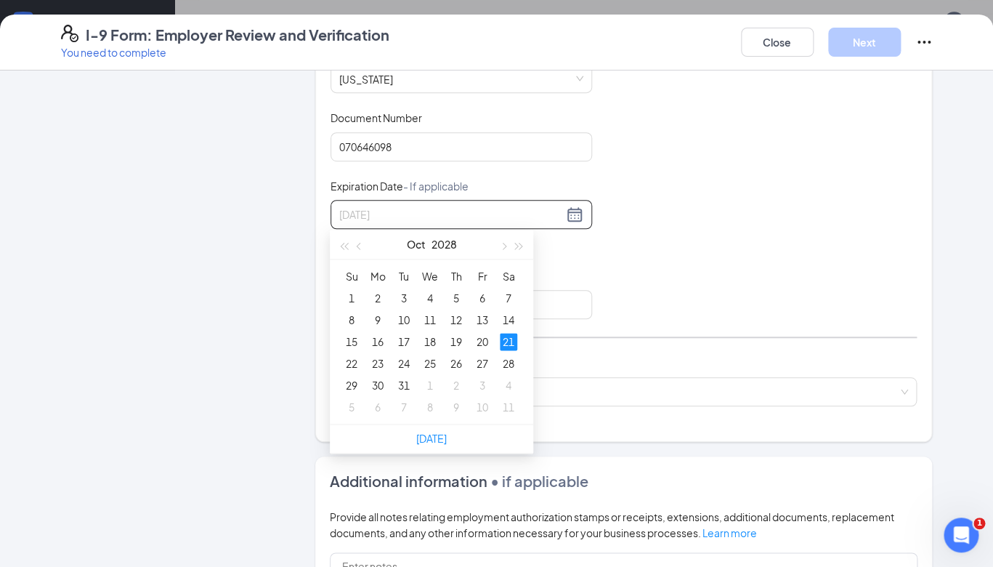
click at [511, 338] on div "21" at bounding box center [508, 341] width 17 height 17
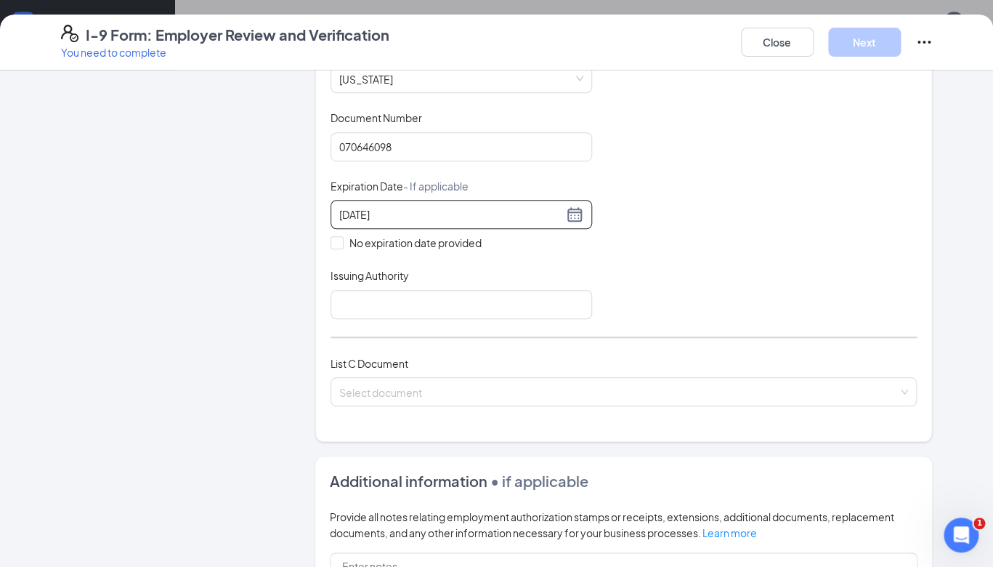
type input "10/21/2028"
click at [632, 300] on div "Document Title Driver’s License issued by U.S State or outlying US possession S…" at bounding box center [623, 181] width 587 height 276
click at [495, 299] on input "Issuing Authority" at bounding box center [460, 304] width 261 height 29
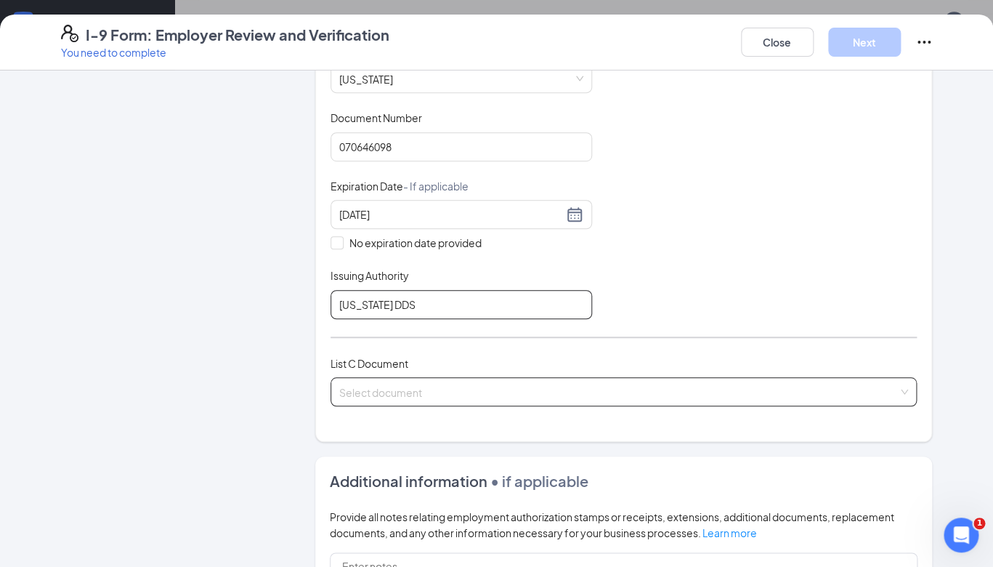
type input "Georgia DDS"
click at [466, 389] on input "search" at bounding box center [618, 389] width 559 height 22
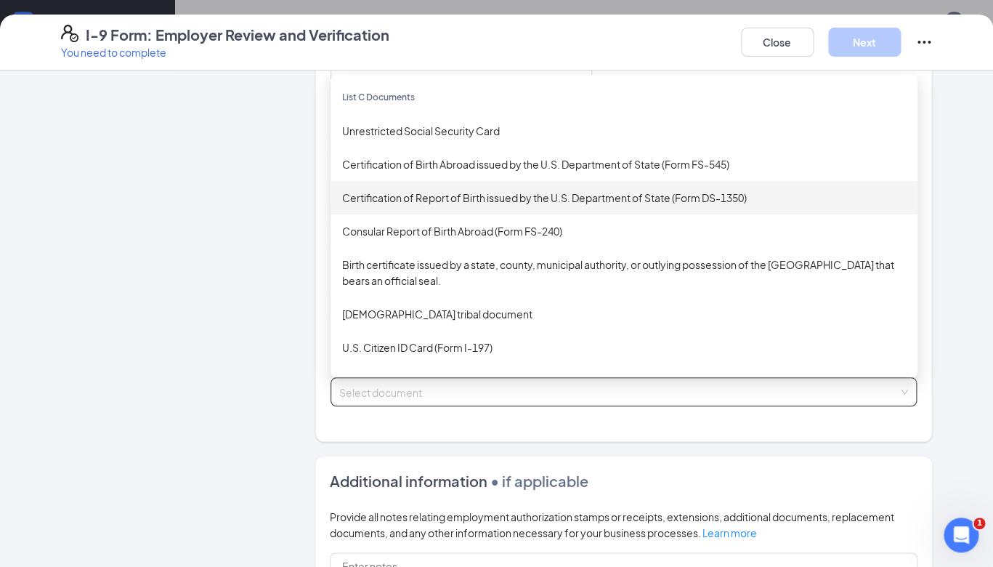
click at [493, 200] on div "Certification of Report of Birth issued by the U.S. Department of State (Form D…" at bounding box center [624, 198] width 564 height 16
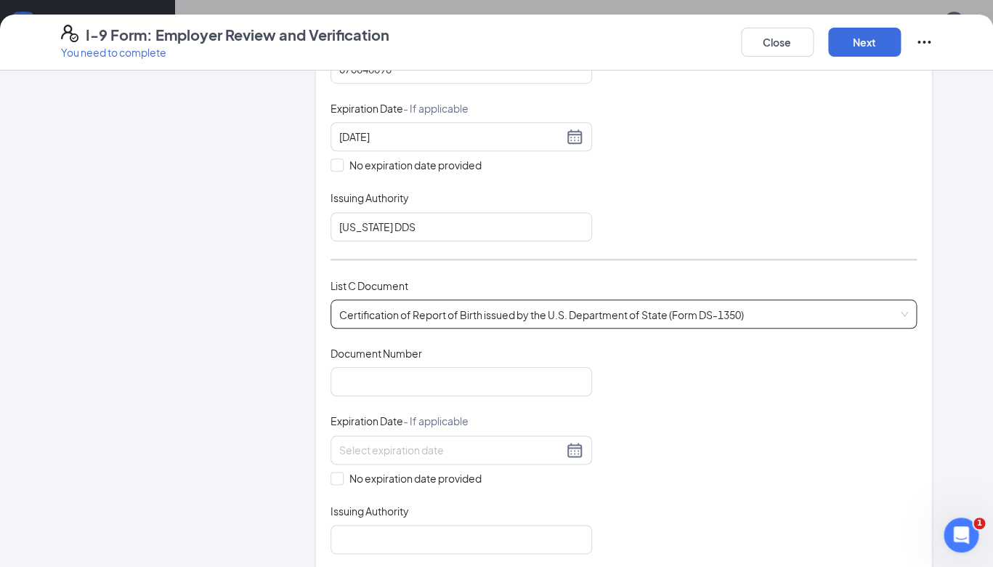
scroll to position [397, 0]
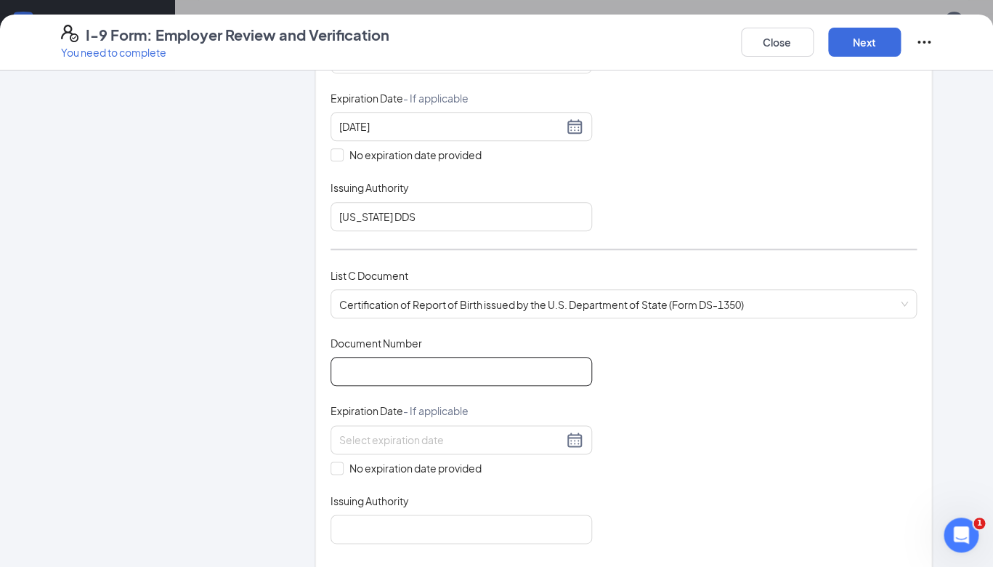
click at [399, 374] on input "Document Number" at bounding box center [460, 371] width 261 height 29
type input "110-06-16742"
click at [341, 461] on span at bounding box center [336, 467] width 13 height 13
click at [341, 461] on input "No expiration date provided" at bounding box center [335, 466] width 10 height 10
checkbox input "true"
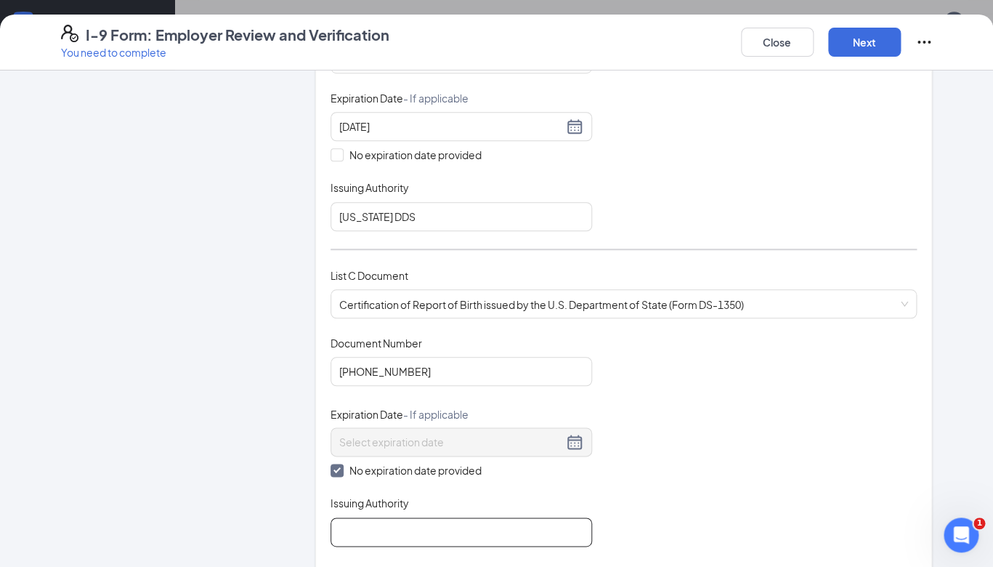
click at [372, 517] on input "Issuing Authority" at bounding box center [460, 531] width 261 height 29
click at [565, 292] on div "Certification of Report of Birth issued by the U.S. Department of State (Form D…" at bounding box center [623, 303] width 587 height 29
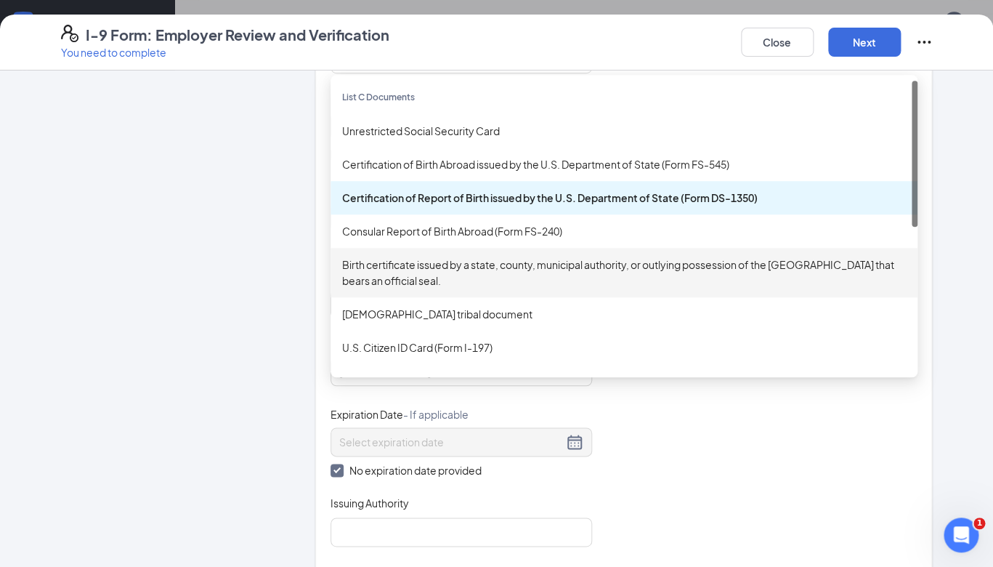
click at [531, 265] on div "Birth certificate issued by a state, county, municipal authority, or outlying p…" at bounding box center [624, 272] width 564 height 32
checkbox input "false"
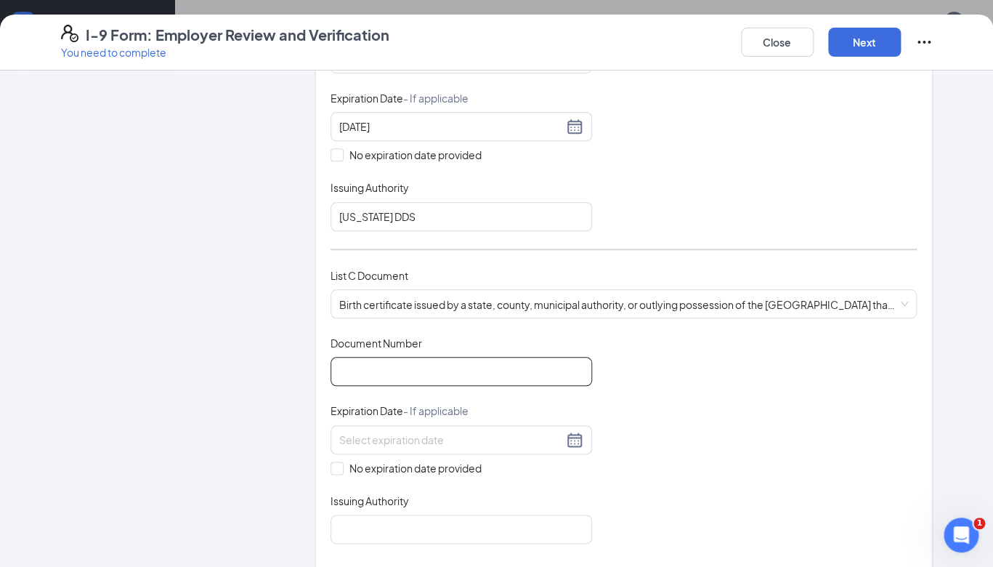
click at [450, 370] on input "Document Number" at bounding box center [460, 371] width 261 height 29
type input "110-06-16742"
click at [334, 468] on span at bounding box center [336, 467] width 13 height 13
click at [334, 468] on input "No expiration date provided" at bounding box center [335, 466] width 10 height 10
checkbox input "true"
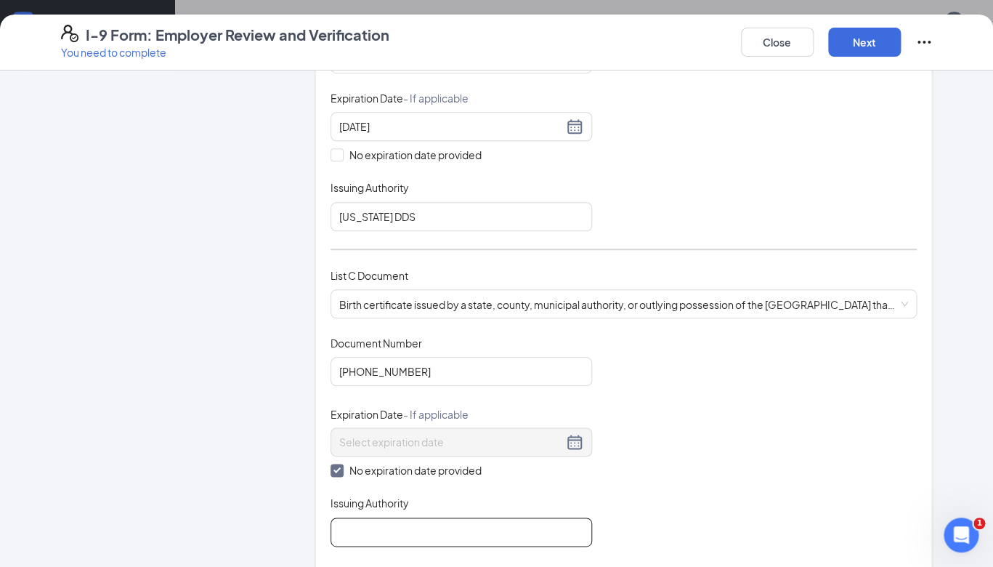
click at [377, 524] on input "Issuing Authority" at bounding box center [460, 531] width 261 height 29
type input "GA State Office Vital Records"
click at [660, 462] on div "Document Title Birth certificate issued by a state, county, municipal authority…" at bounding box center [623, 441] width 587 height 211
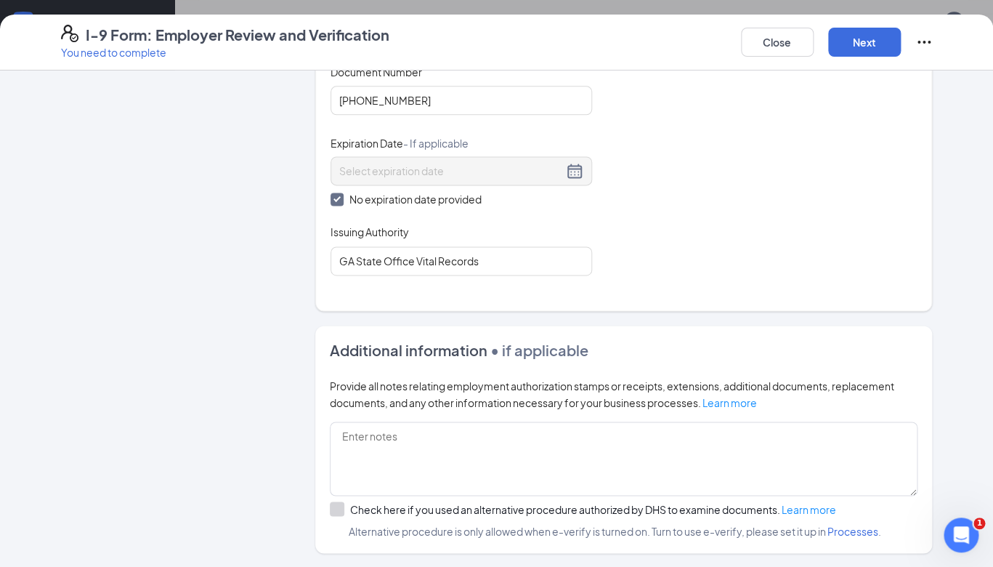
scroll to position [803, 0]
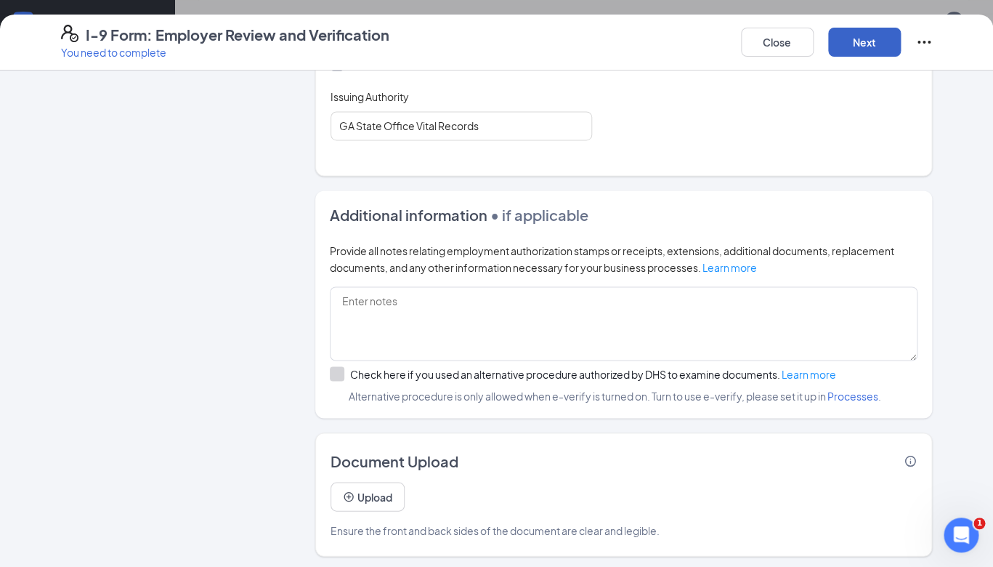
click at [877, 44] on button "Next" at bounding box center [864, 42] width 73 height 29
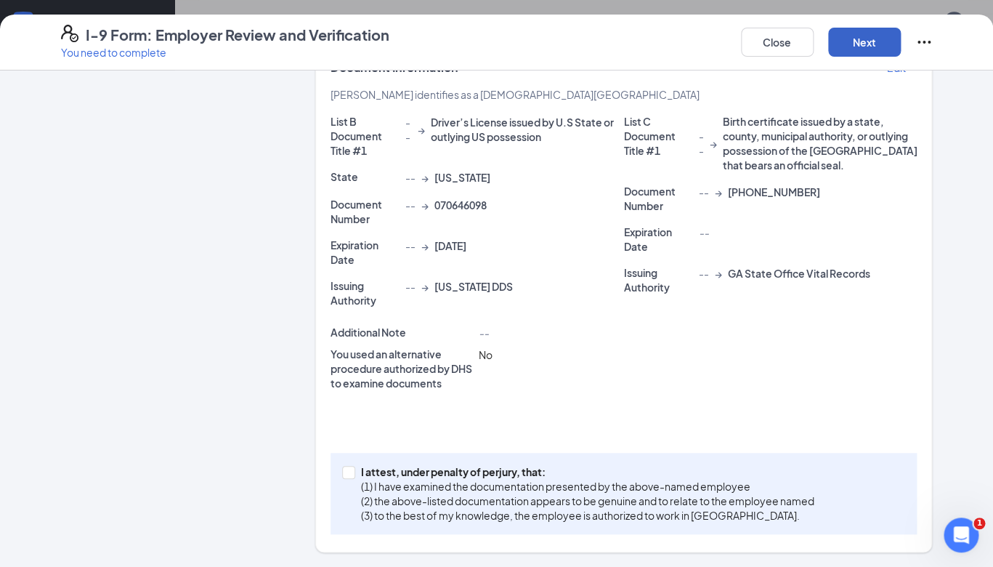
scroll to position [283, 0]
click at [349, 474] on input "I attest, under penalty of perjury, that: (1) I have examined the documentation…" at bounding box center [347, 471] width 10 height 10
checkbox input "true"
click at [851, 41] on button "Next" at bounding box center [864, 42] width 73 height 29
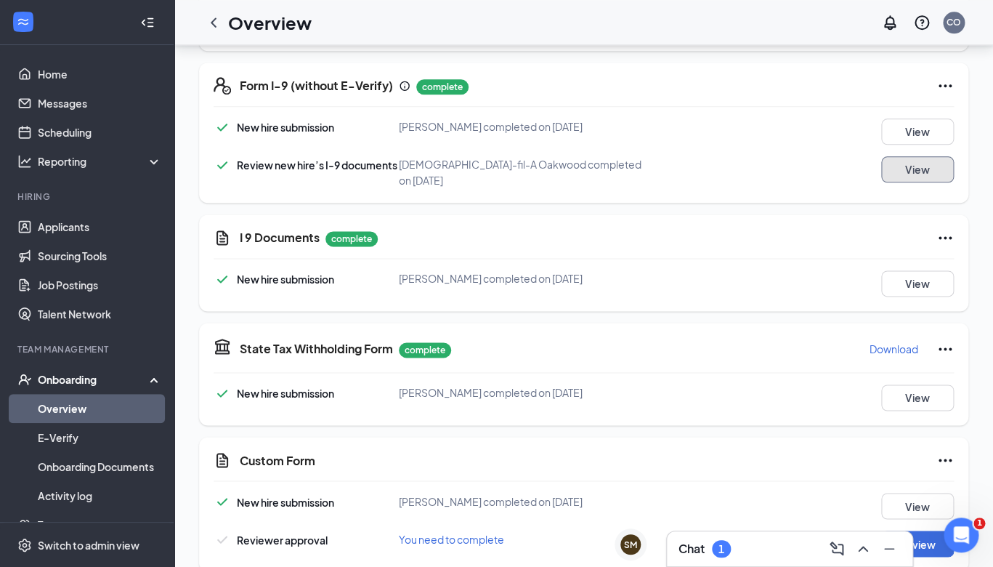
scroll to position [891, 0]
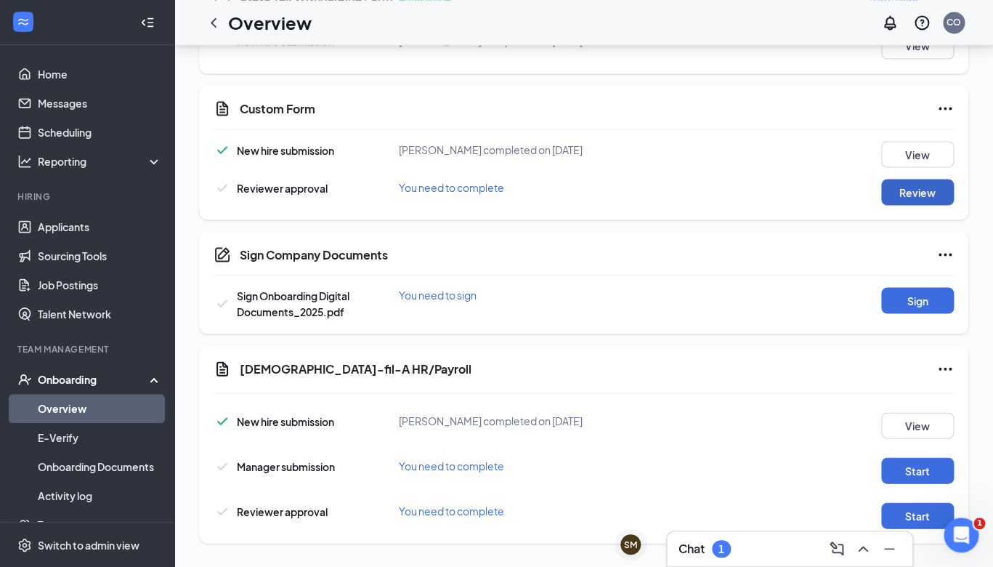
click at [927, 179] on button "Review" at bounding box center [917, 192] width 73 height 26
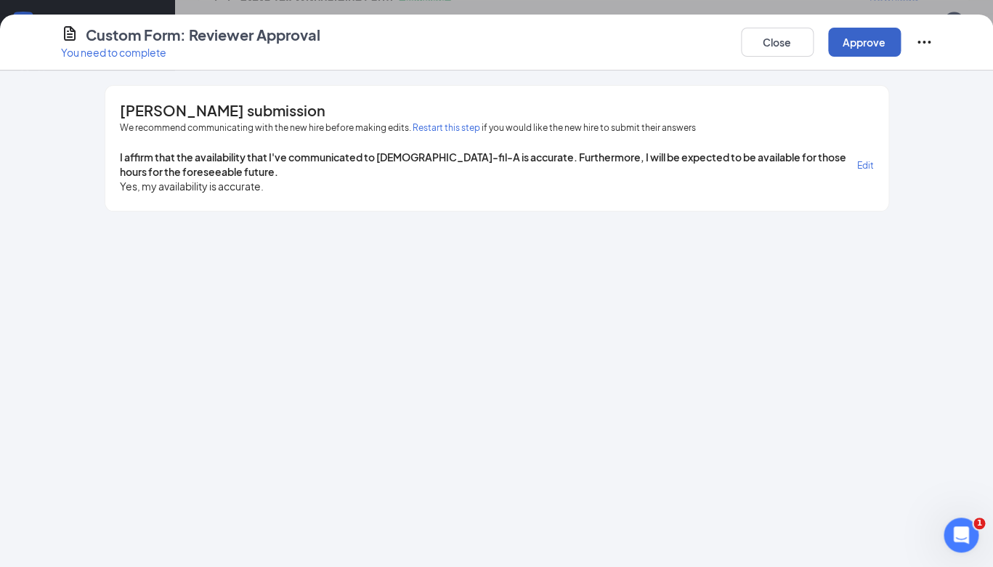
click at [856, 49] on button "Approve" at bounding box center [864, 42] width 73 height 29
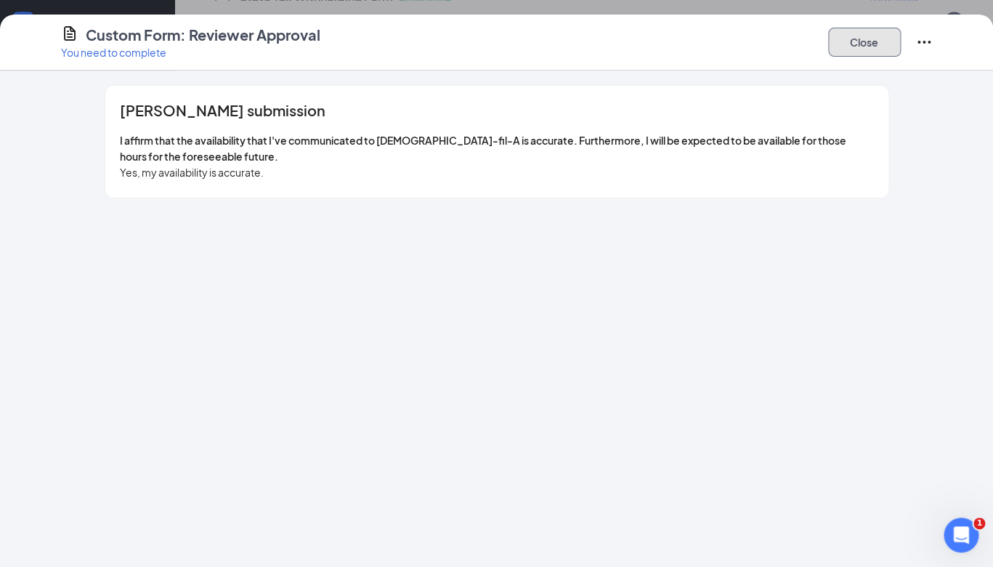
click at [883, 44] on button "Close" at bounding box center [864, 42] width 73 height 29
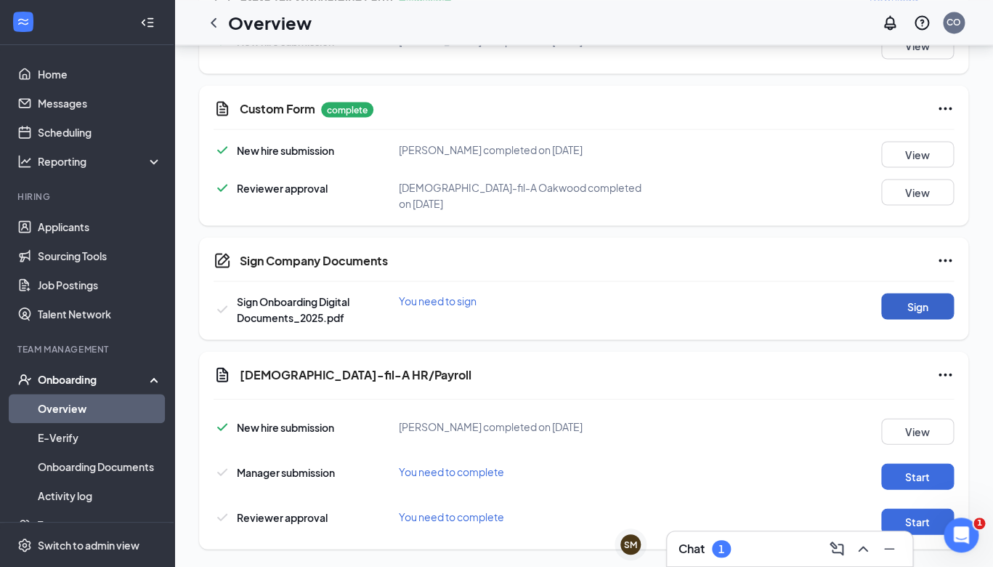
click at [928, 293] on button "Sign" at bounding box center [917, 306] width 73 height 26
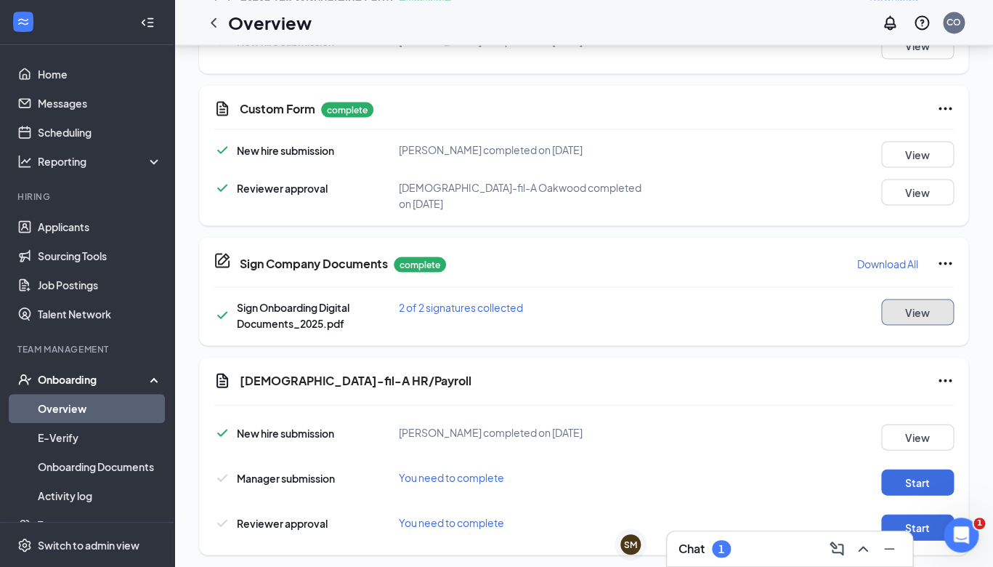
scroll to position [896, 0]
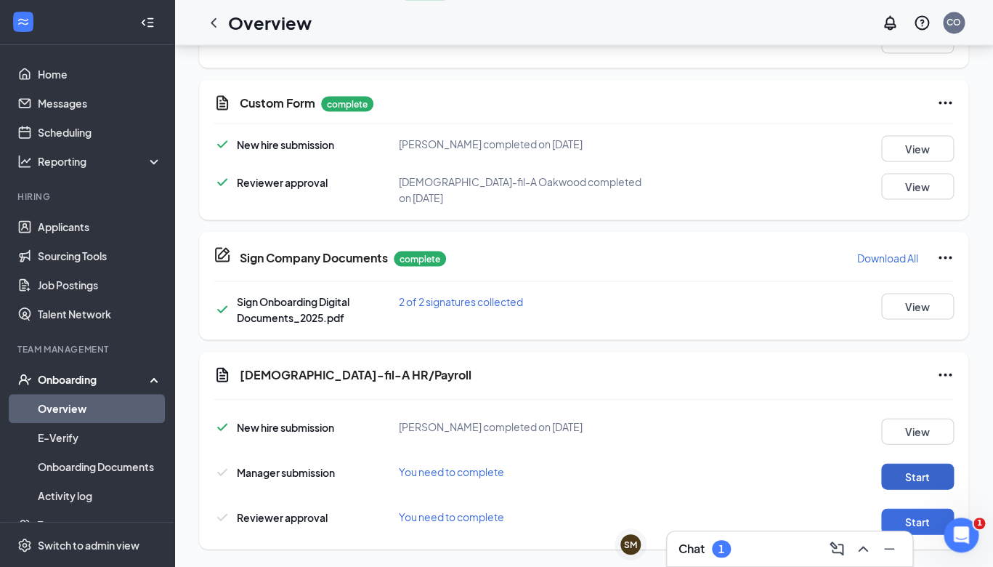
click at [912, 465] on button "Start" at bounding box center [917, 476] width 73 height 26
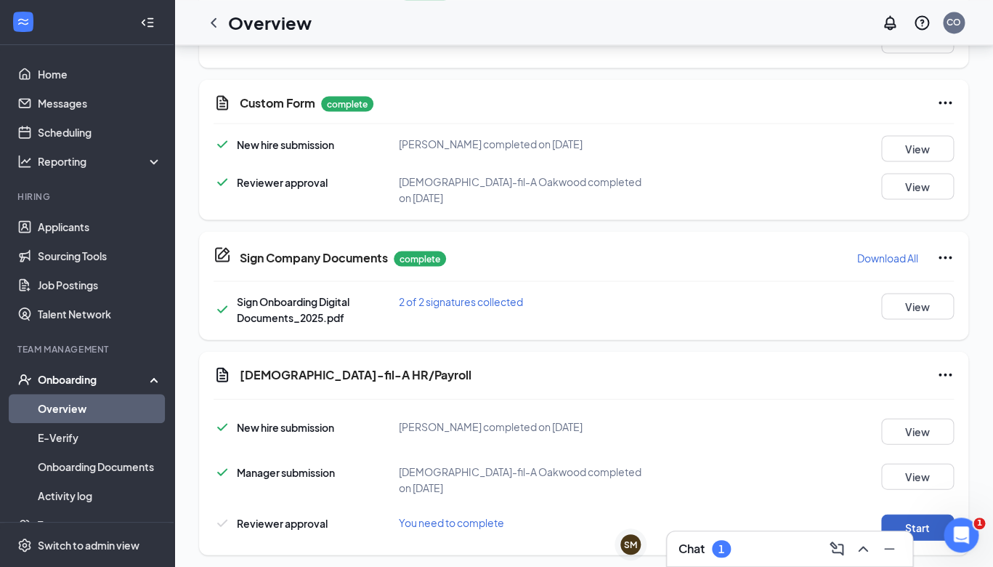
click at [904, 514] on button "Start" at bounding box center [917, 527] width 73 height 26
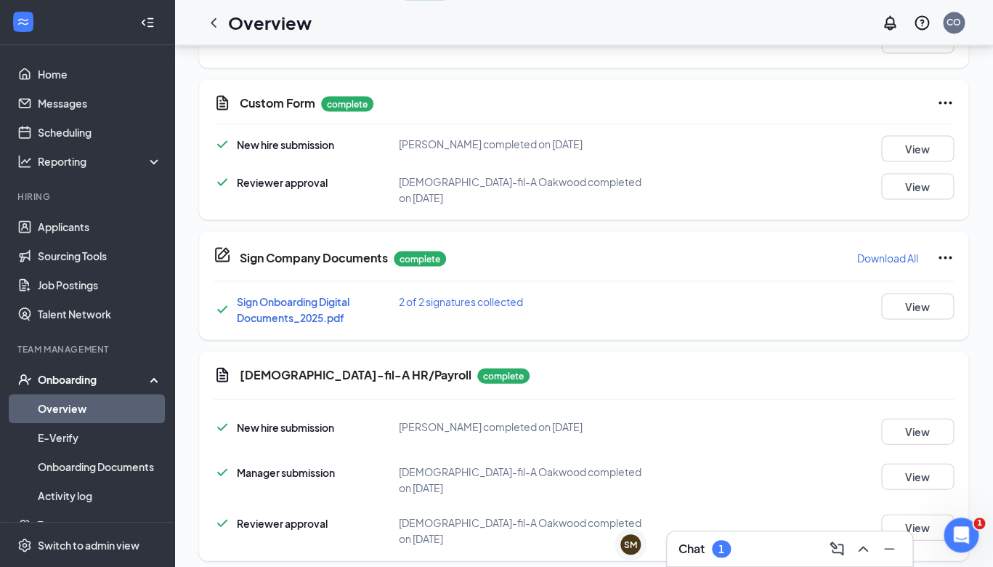
click at [75, 408] on link "Overview" at bounding box center [100, 408] width 124 height 29
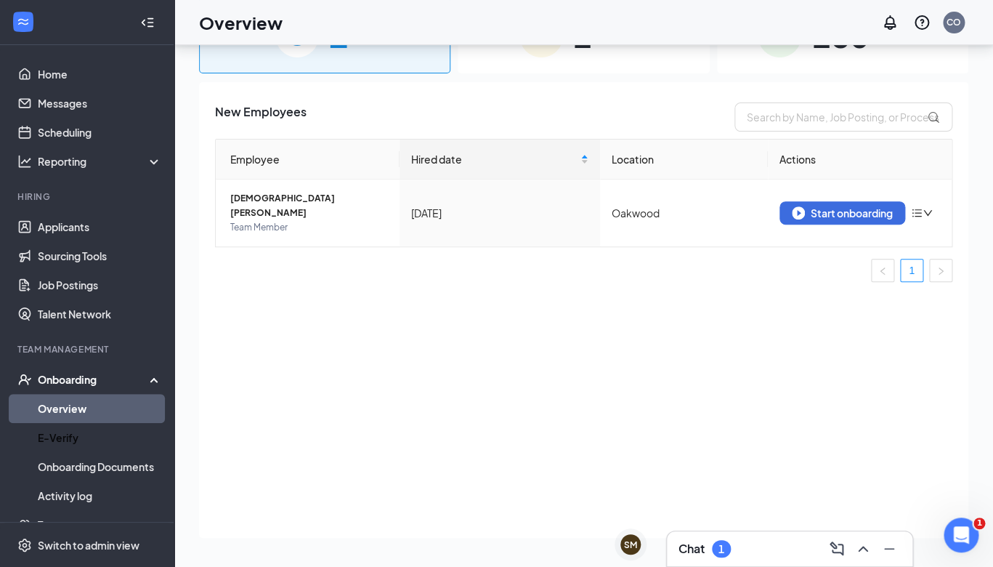
scroll to position [82, 0]
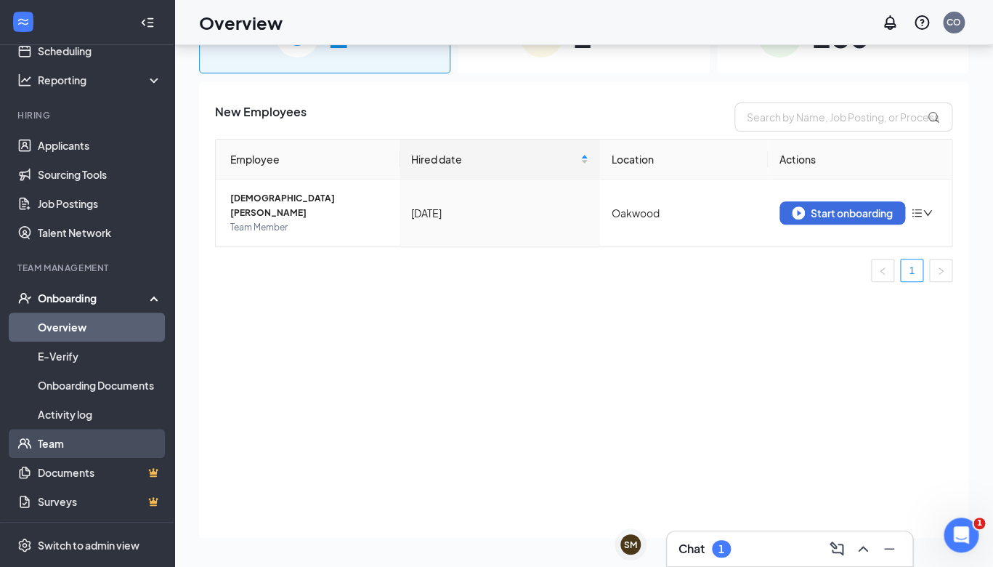
click at [68, 448] on link "Team" at bounding box center [100, 443] width 124 height 29
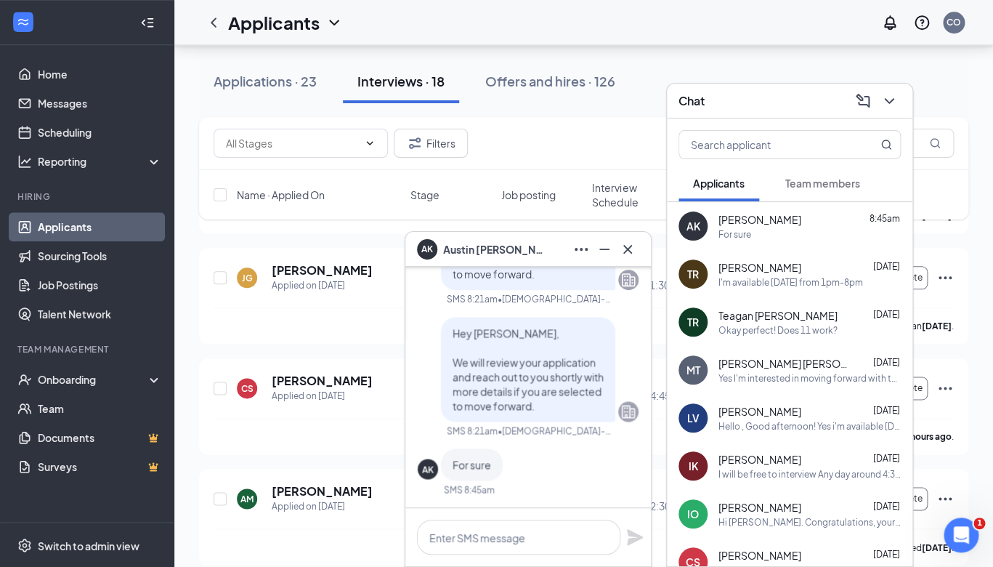
click at [835, 179] on span "Team members" at bounding box center [822, 183] width 75 height 13
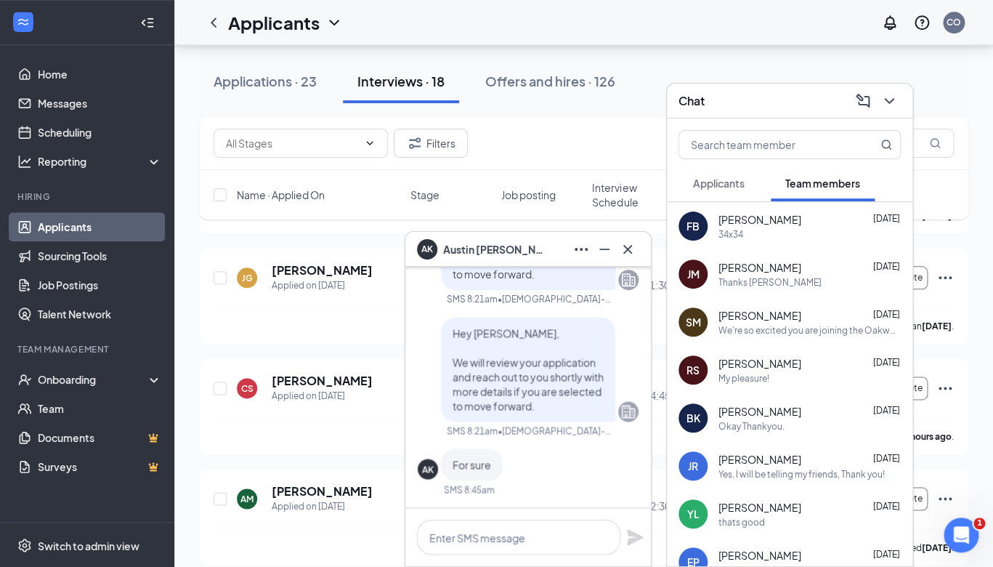
click at [754, 184] on button "Applicants" at bounding box center [718, 183] width 81 height 36
